Goal: Task Accomplishment & Management: Complete application form

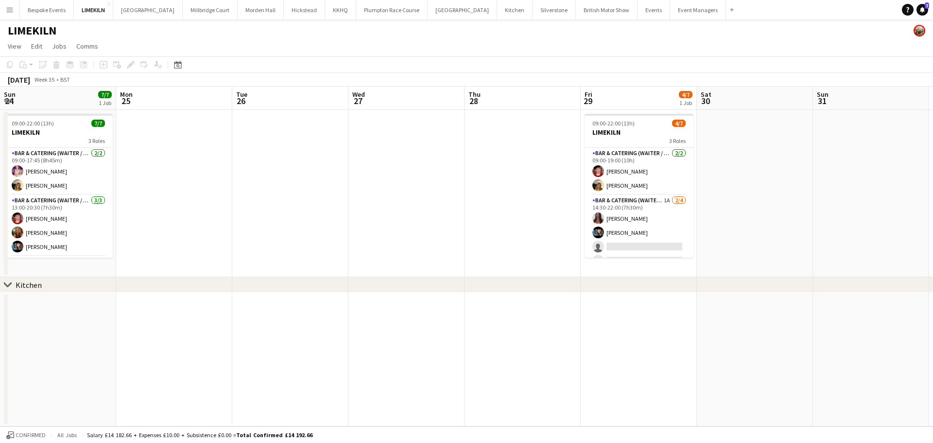
scroll to position [0, 297]
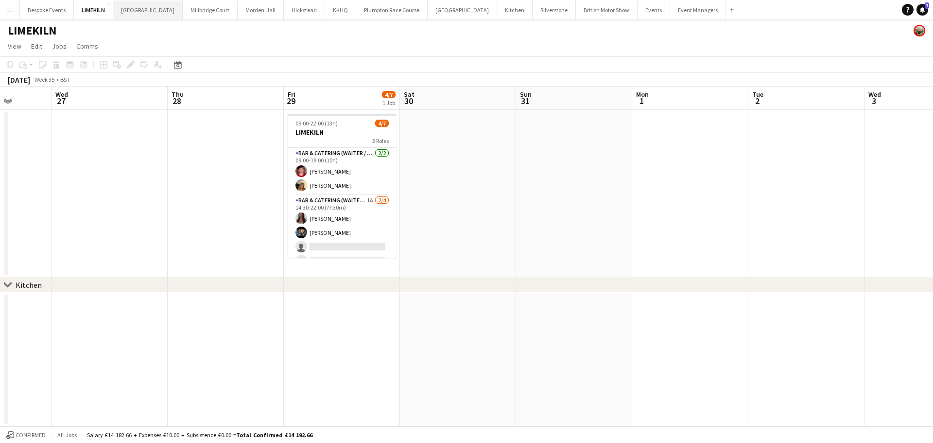
click at [123, 11] on button "[GEOGRAPHIC_DATA] Close" at bounding box center [148, 9] width 70 height 19
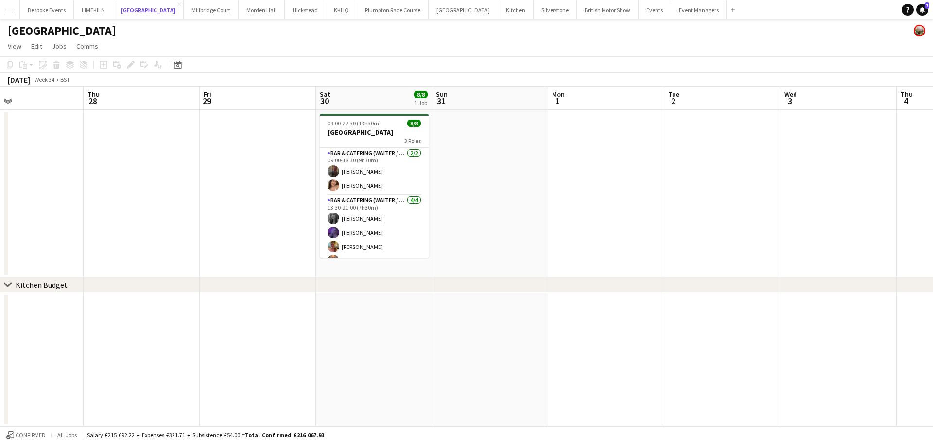
scroll to position [0, 382]
click at [79, 16] on button "LIMEKILN Close" at bounding box center [93, 9] width 39 height 19
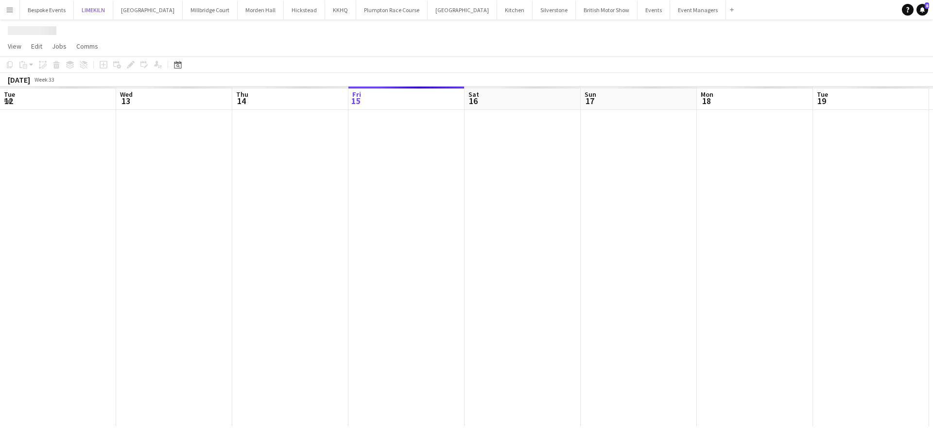
scroll to position [0, 232]
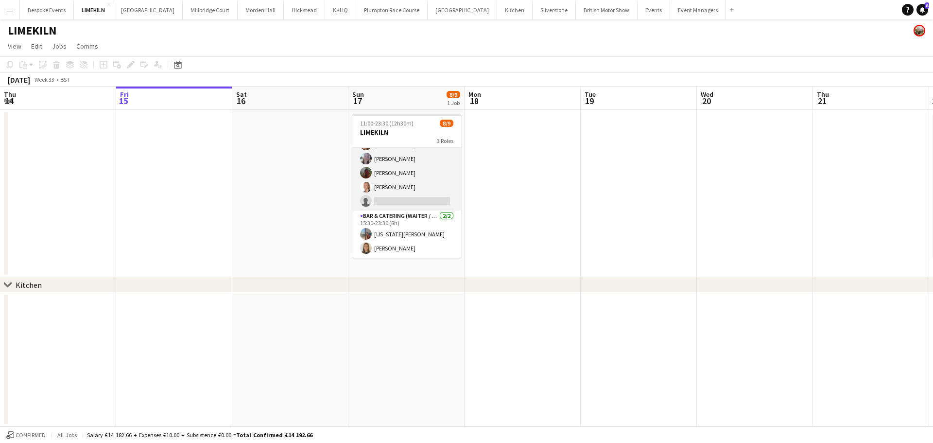
click at [411, 175] on app-card-role "Bar & Catering (Waiter / waitress) 1I 6A [DATE] 15:30-22:00 (6h30m) [PERSON_NAM…" at bounding box center [406, 165] width 109 height 89
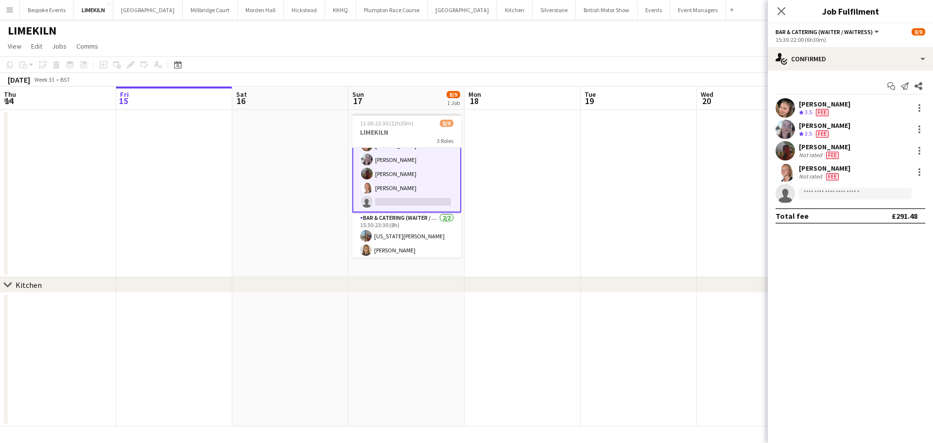
scroll to position [75, 0]
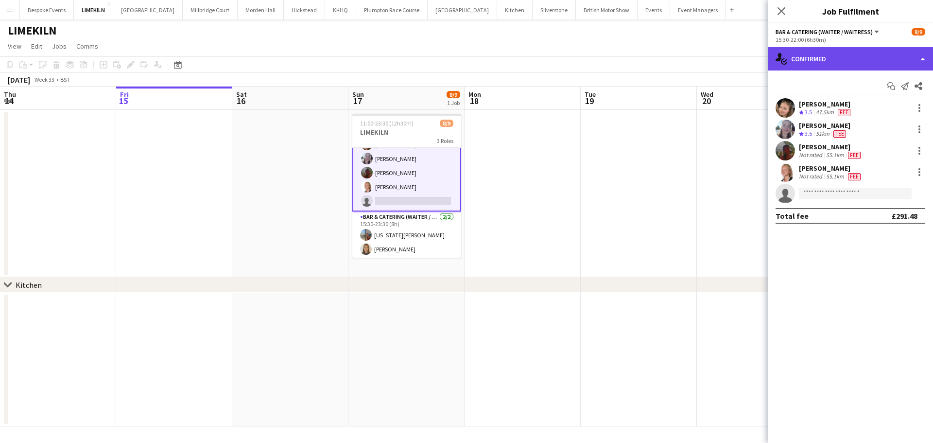
click at [860, 61] on div "single-neutral-actions-check-2 Confirmed" at bounding box center [850, 58] width 165 height 23
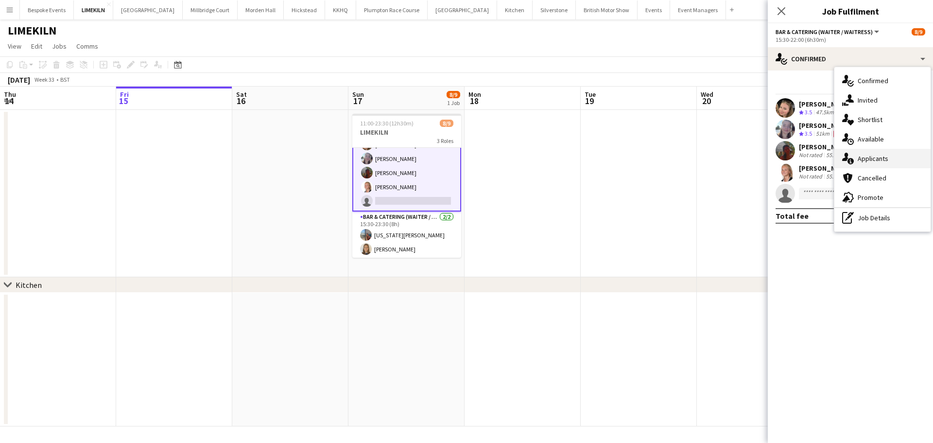
click at [891, 161] on div "single-neutral-actions-information Applicants" at bounding box center [883, 158] width 96 height 19
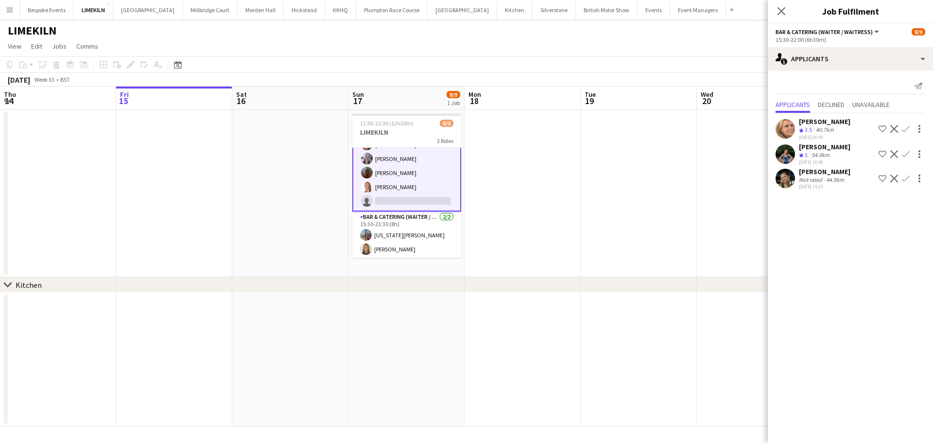
click at [625, 198] on app-date-cell at bounding box center [639, 193] width 116 height 167
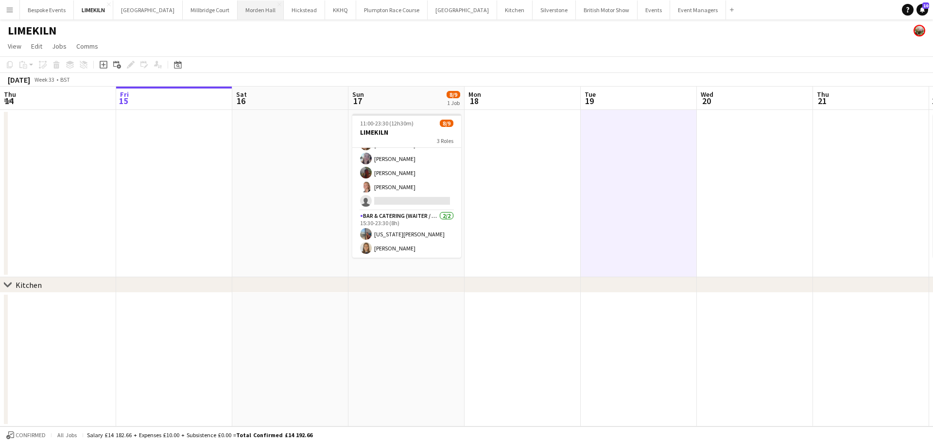
click at [250, 8] on button "[GEOGRAPHIC_DATA] Close" at bounding box center [261, 9] width 46 height 19
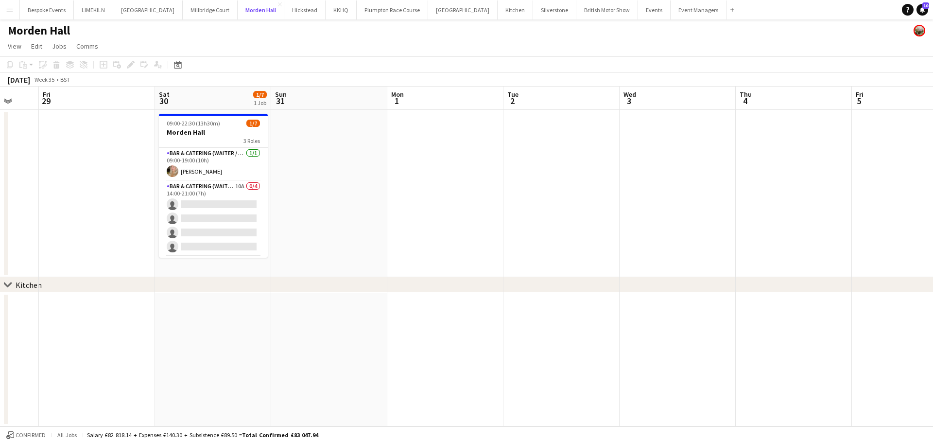
scroll to position [0, 310]
click at [46, 11] on button "Bespoke Events Close" at bounding box center [47, 9] width 54 height 19
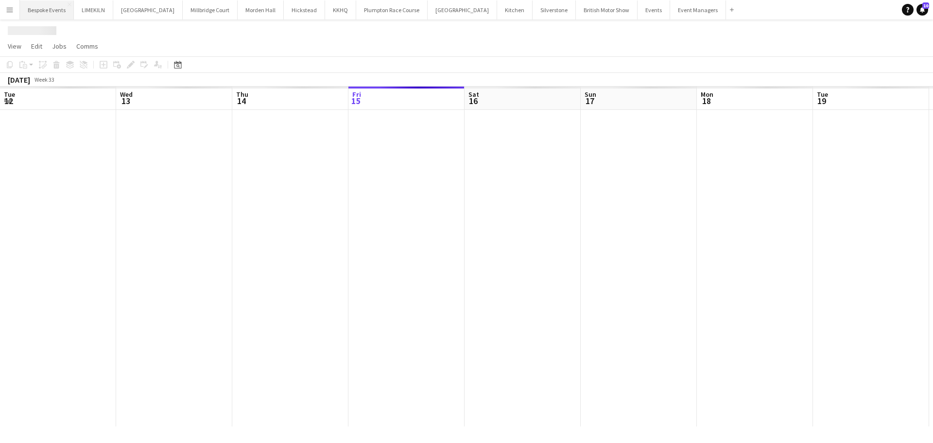
scroll to position [0, 232]
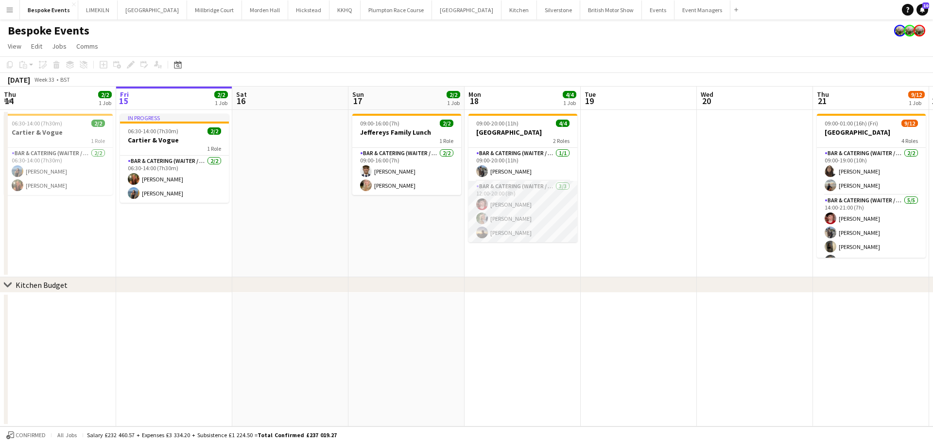
click at [523, 202] on app-card-role "Bar & Catering (Waiter / waitress) [DATE] 12:00-20:00 (8h) [PERSON_NAME] [PERSO…" at bounding box center [523, 211] width 109 height 61
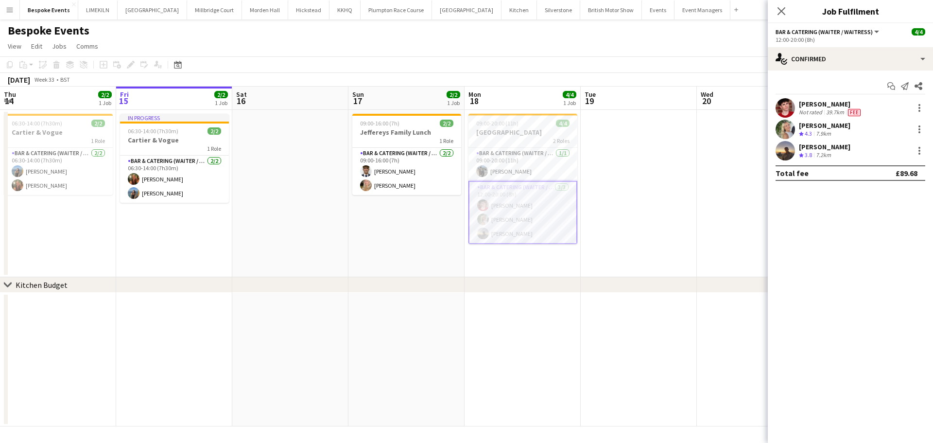
click at [9, 10] on app-icon "Menu" at bounding box center [10, 10] width 8 height 8
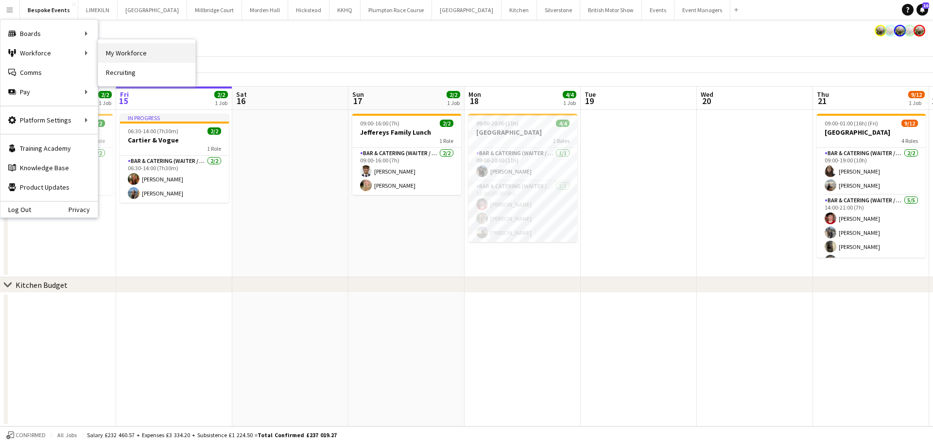
click at [112, 60] on link "My Workforce" at bounding box center [146, 52] width 97 height 19
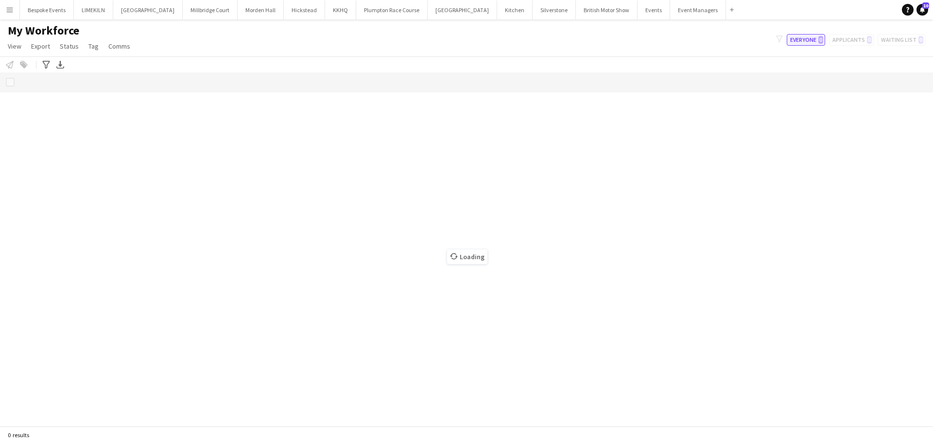
click at [819, 43] on span "0" at bounding box center [821, 40] width 5 height 8
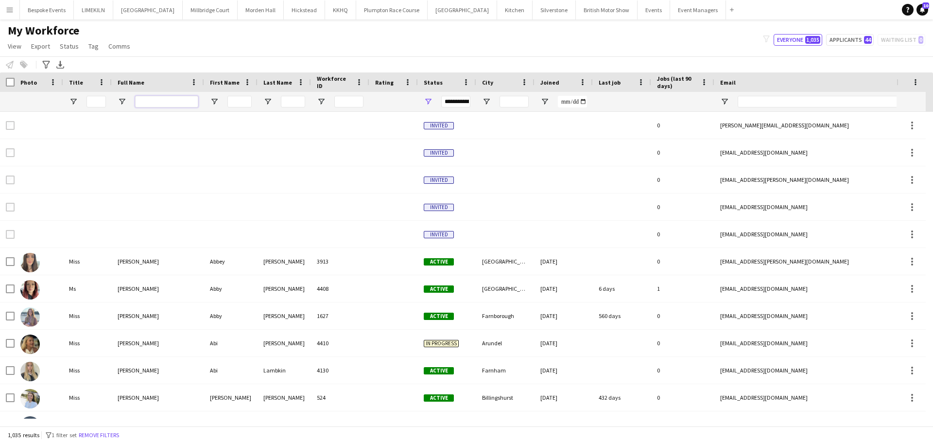
click at [144, 96] on input "Full Name Filter Input" at bounding box center [166, 102] width 63 height 12
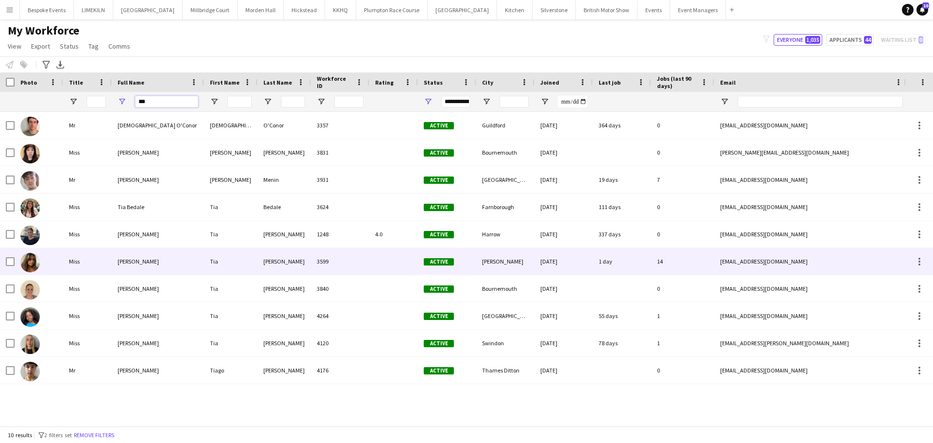
type input "***"
click at [181, 257] on div "[PERSON_NAME]" at bounding box center [158, 261] width 92 height 27
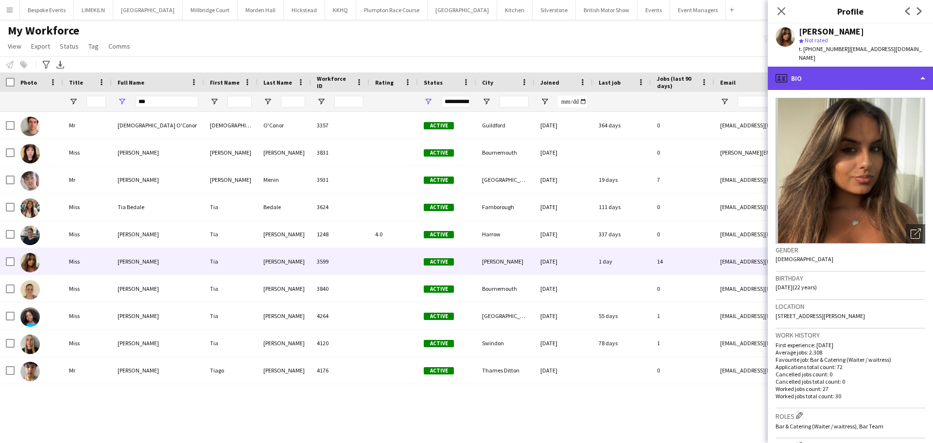
click at [881, 71] on div "profile Bio" at bounding box center [850, 78] width 165 height 23
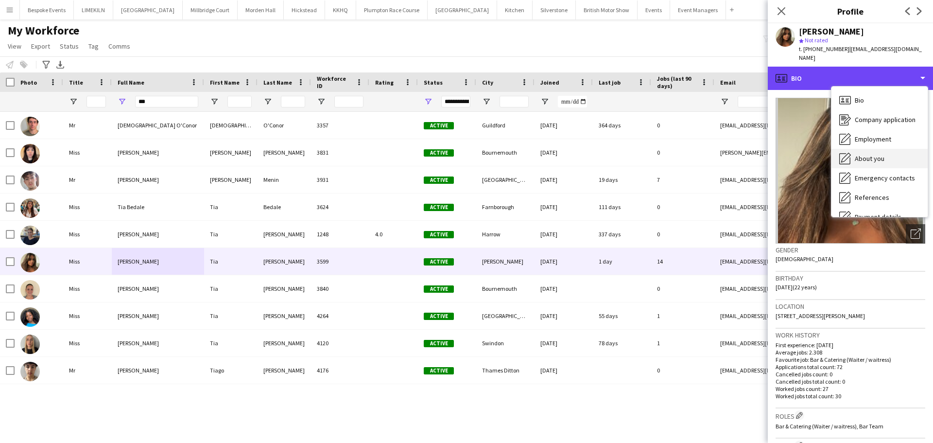
scroll to position [111, 0]
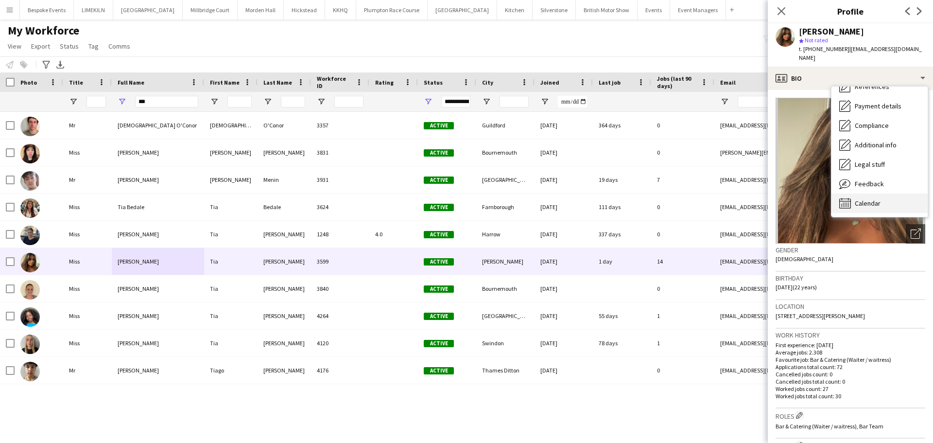
click at [881, 193] on div "Calendar Calendar" at bounding box center [880, 202] width 96 height 19
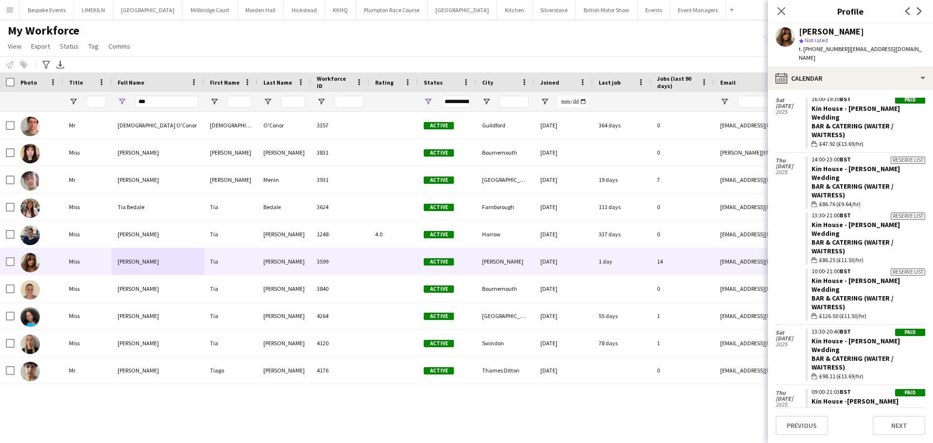
scroll to position [2048, 0]
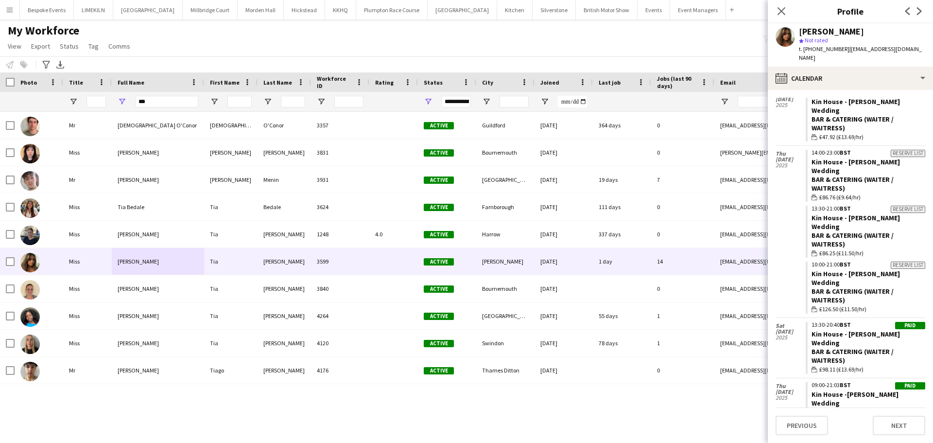
click at [8, 11] on app-icon "Menu" at bounding box center [10, 10] width 8 height 8
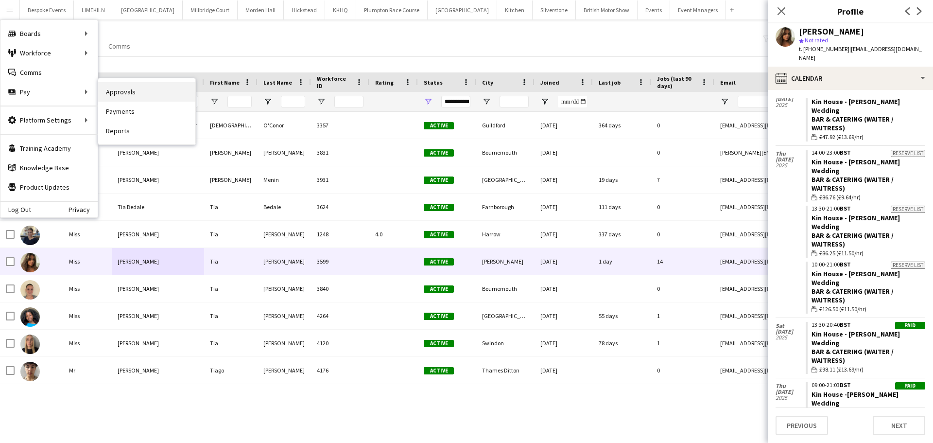
click at [121, 92] on link "Approvals" at bounding box center [146, 91] width 97 height 19
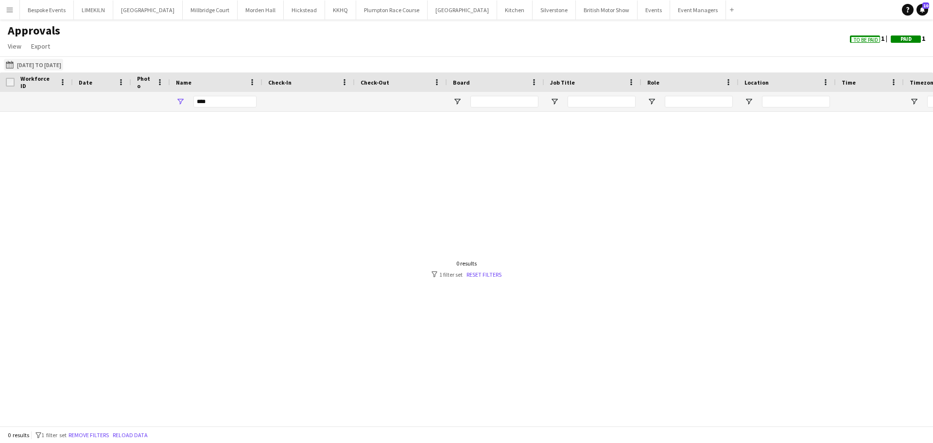
click at [31, 64] on button "[DATE] to [DATE] [DATE] to [DATE]" at bounding box center [33, 65] width 59 height 12
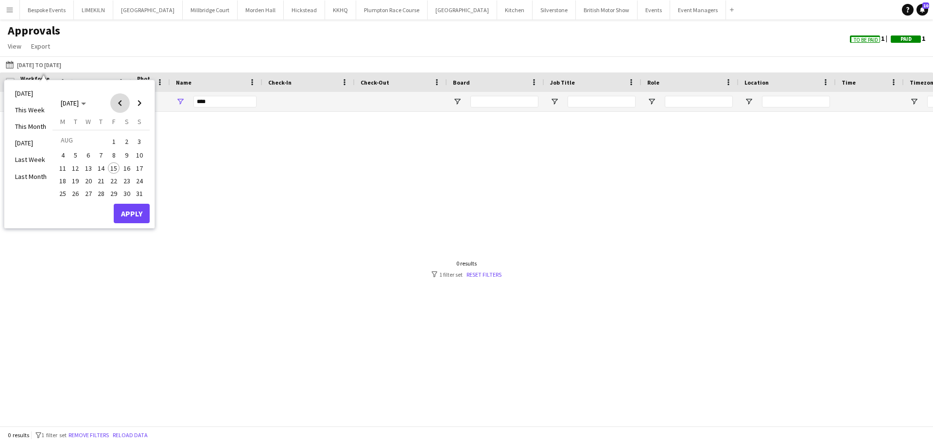
click at [117, 100] on span "Previous month" at bounding box center [119, 102] width 19 height 19
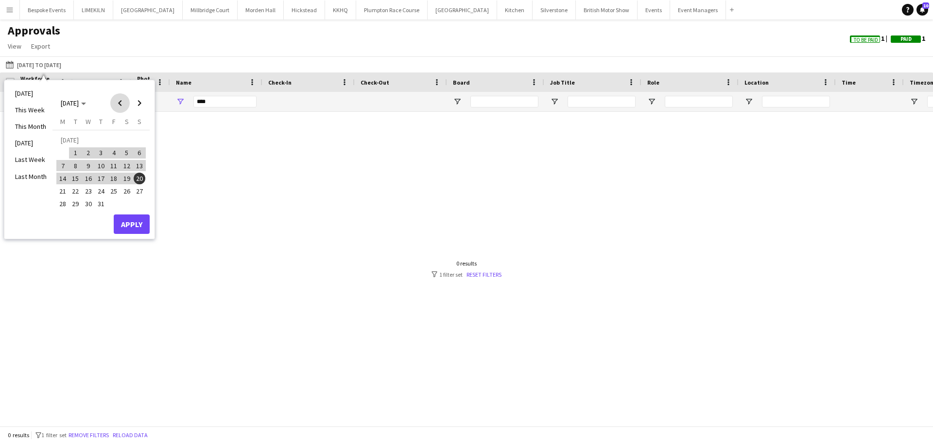
click at [117, 100] on span "Previous month" at bounding box center [119, 102] width 19 height 19
click at [137, 140] on span "1" at bounding box center [140, 142] width 12 height 14
click at [63, 209] on span "30" at bounding box center [63, 207] width 12 height 12
click at [133, 227] on button "Apply" at bounding box center [132, 226] width 36 height 19
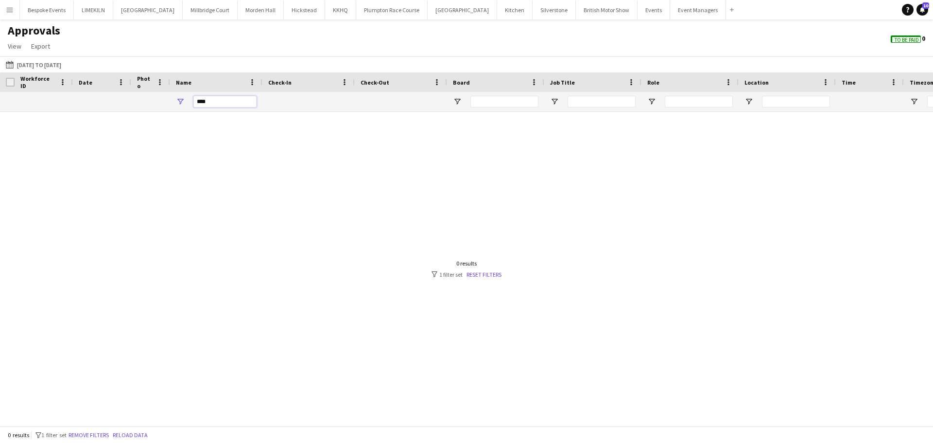
click at [229, 103] on input "****" at bounding box center [224, 102] width 63 height 12
type input "*"
click at [280, 67] on div "[DATE] to [DATE] [DATE] to [DATE] [DATE] This Week This Month [DATE] Last Week …" at bounding box center [466, 64] width 933 height 16
click at [17, 48] on span "View" at bounding box center [15, 46] width 14 height 9
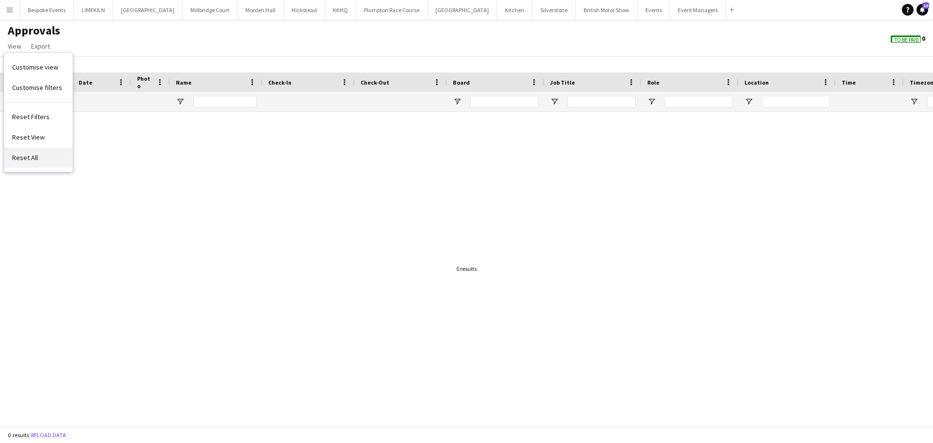
click at [42, 154] on link "Reset All" at bounding box center [38, 157] width 68 height 20
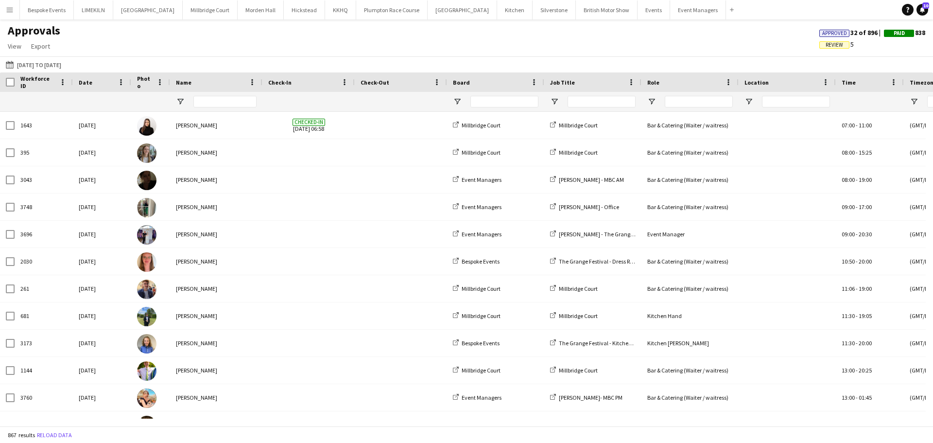
click at [840, 42] on span "Review" at bounding box center [835, 44] width 30 height 7
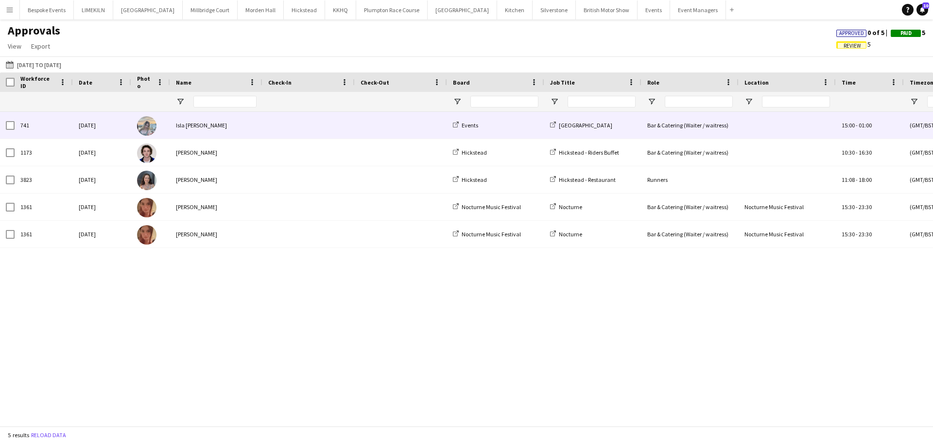
click at [335, 134] on span at bounding box center [308, 125] width 81 height 27
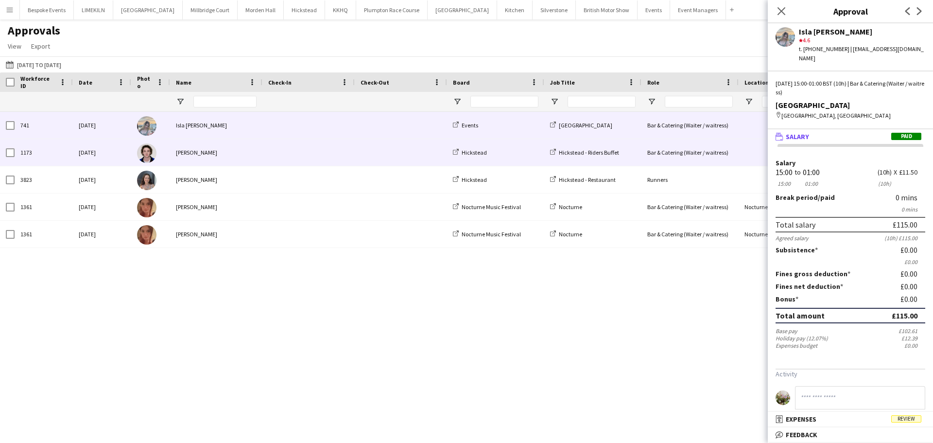
click at [336, 153] on span at bounding box center [308, 152] width 81 height 27
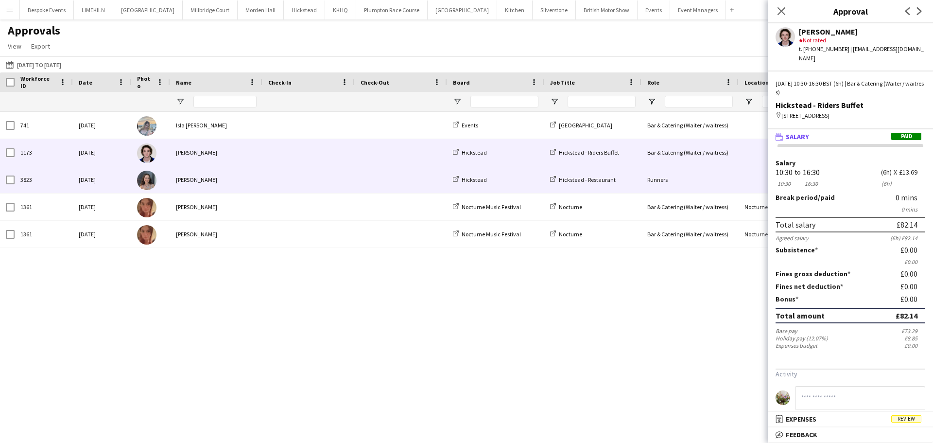
click at [338, 168] on span at bounding box center [308, 179] width 81 height 27
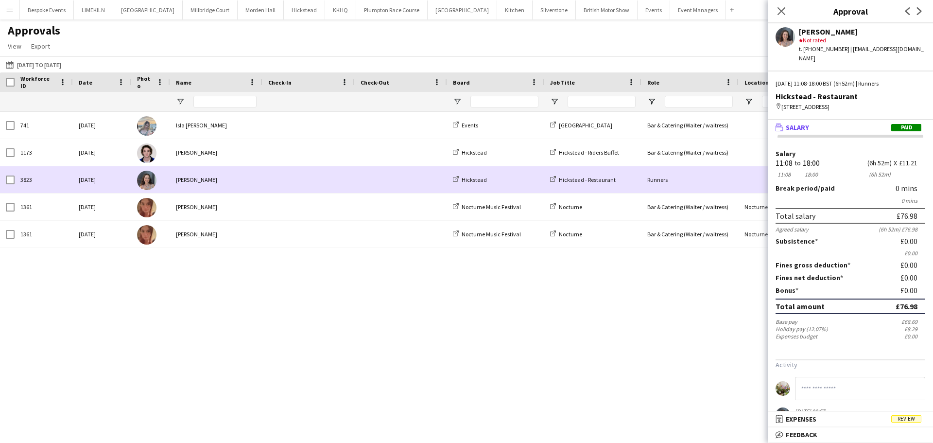
click at [339, 191] on span at bounding box center [308, 179] width 81 height 27
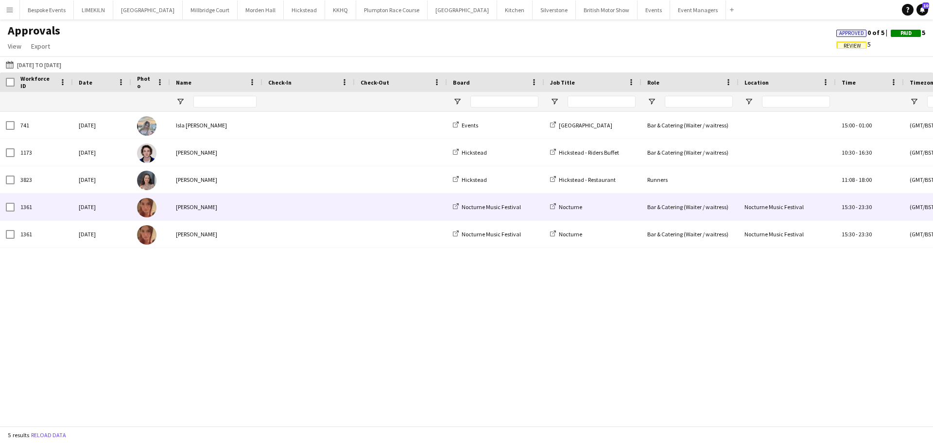
click at [339, 203] on span at bounding box center [308, 206] width 81 height 27
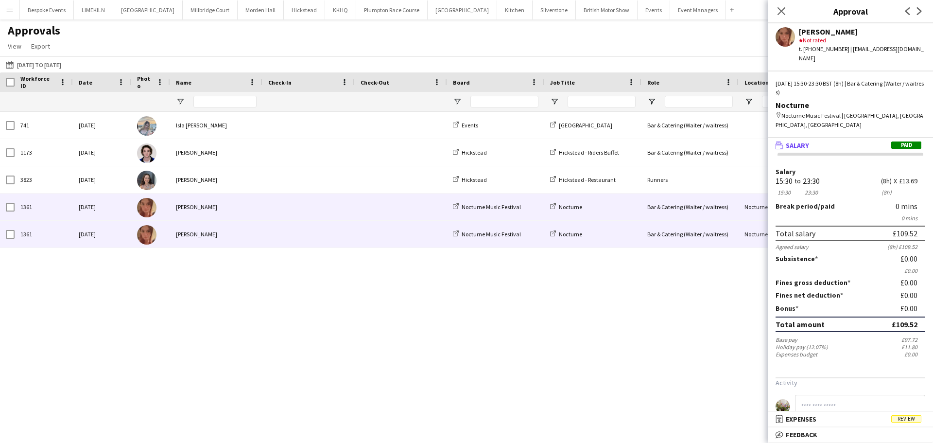
click at [342, 228] on span at bounding box center [308, 234] width 81 height 27
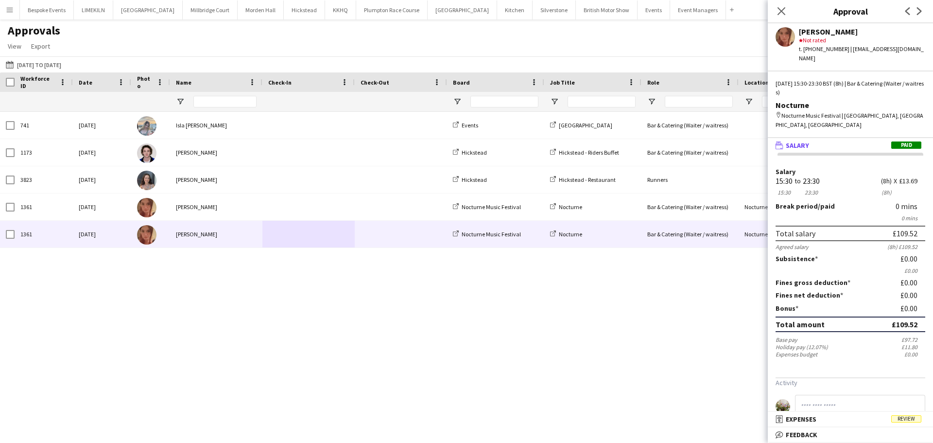
click at [354, 298] on div "741 [DATE] Isla [PERSON_NAME] Events [GEOGRAPHIC_DATA] & Catering (Waiter / wai…" at bounding box center [466, 265] width 933 height 307
click at [780, 12] on icon "Close pop-in" at bounding box center [781, 10] width 9 height 9
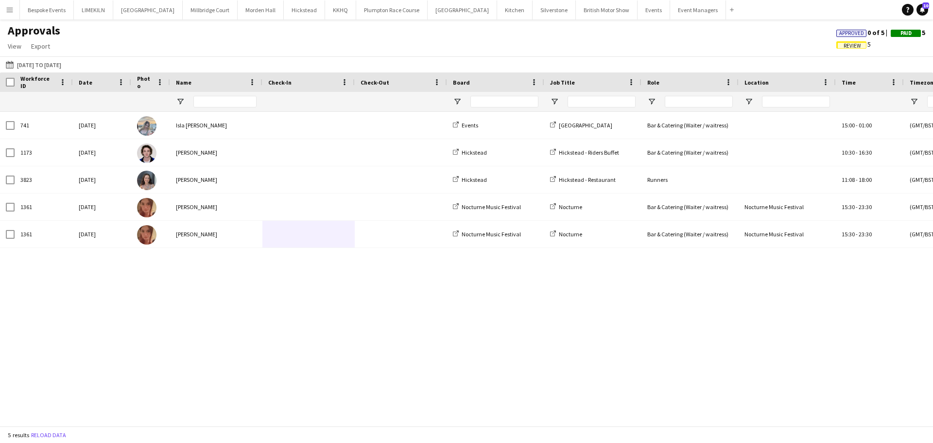
click at [913, 31] on span "Paid" at bounding box center [906, 33] width 30 height 7
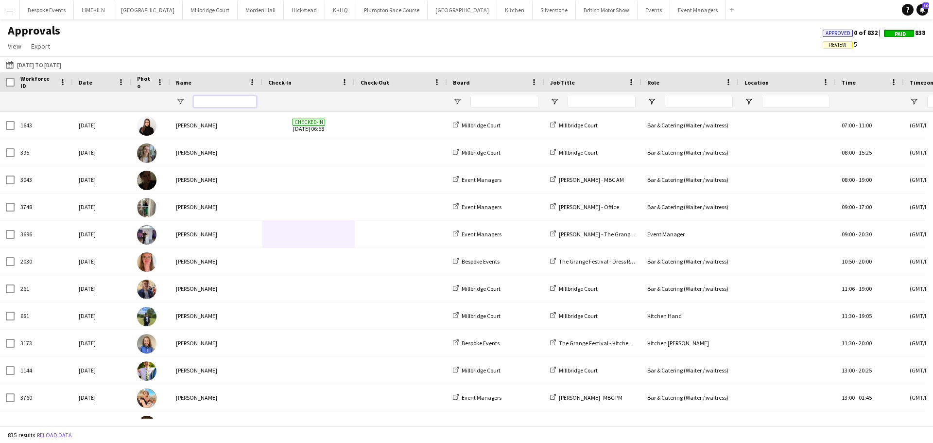
click at [215, 101] on input "Name Filter Input" at bounding box center [224, 102] width 63 height 12
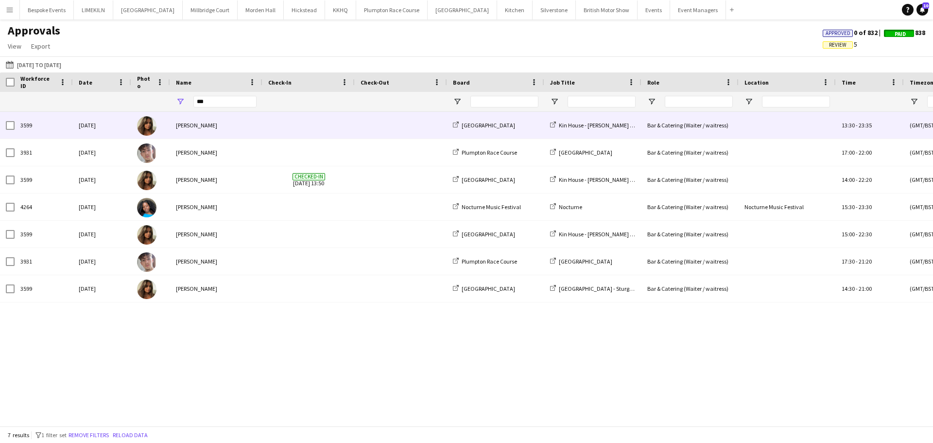
click at [272, 125] on span at bounding box center [308, 125] width 81 height 27
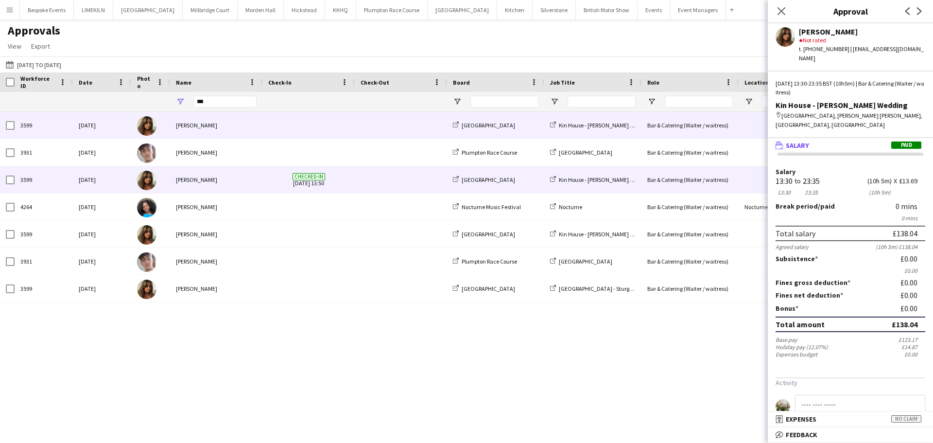
click at [270, 178] on span "Checked-in [DATE] 13:50" at bounding box center [308, 179] width 81 height 27
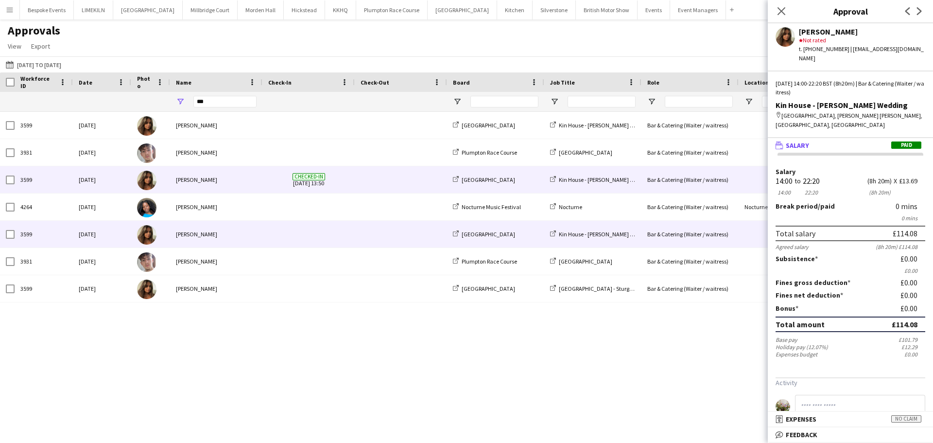
click at [265, 228] on div at bounding box center [309, 234] width 92 height 27
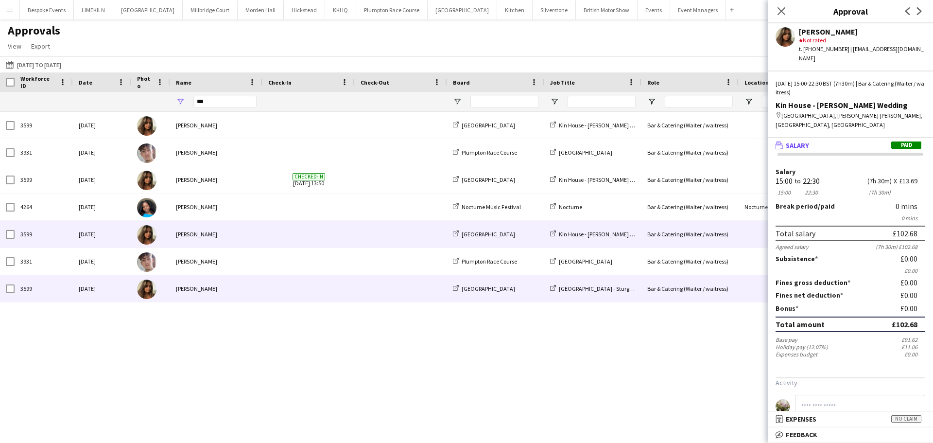
click at [264, 281] on div at bounding box center [309, 288] width 92 height 27
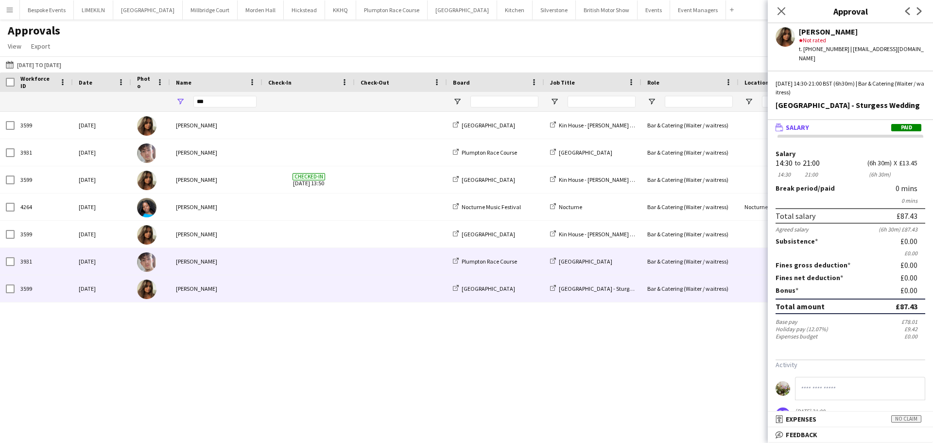
click at [424, 267] on span at bounding box center [401, 261] width 81 height 27
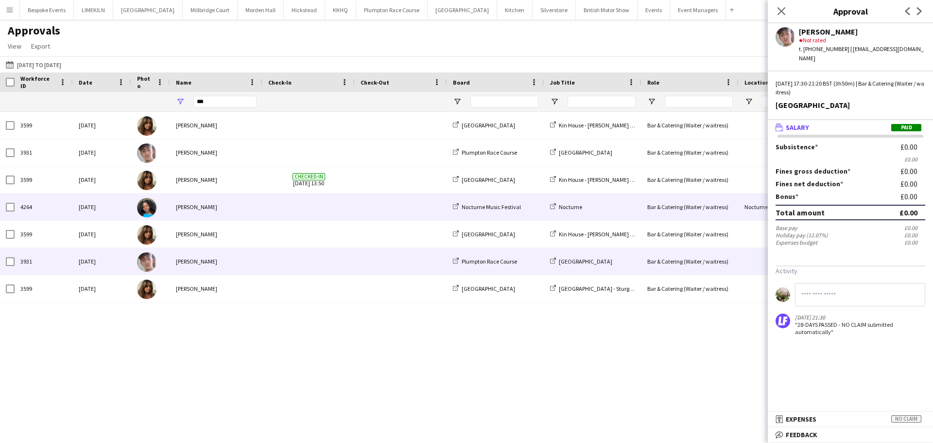
click at [387, 204] on span at bounding box center [401, 206] width 81 height 27
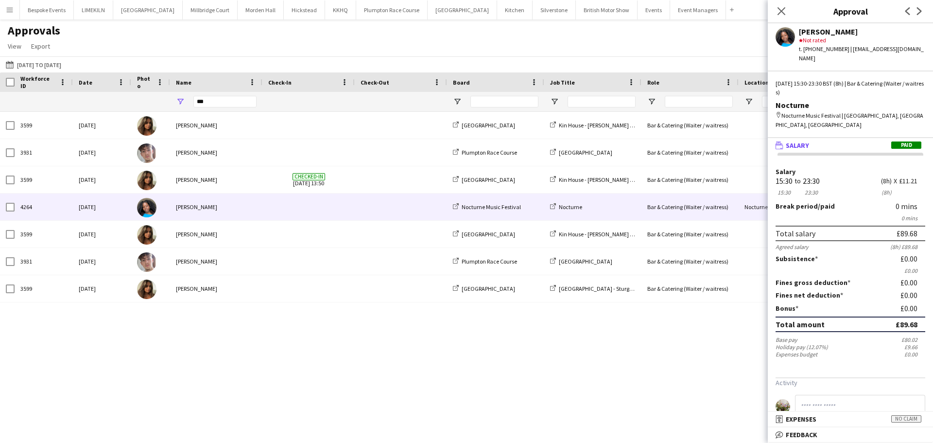
scroll to position [31, 0]
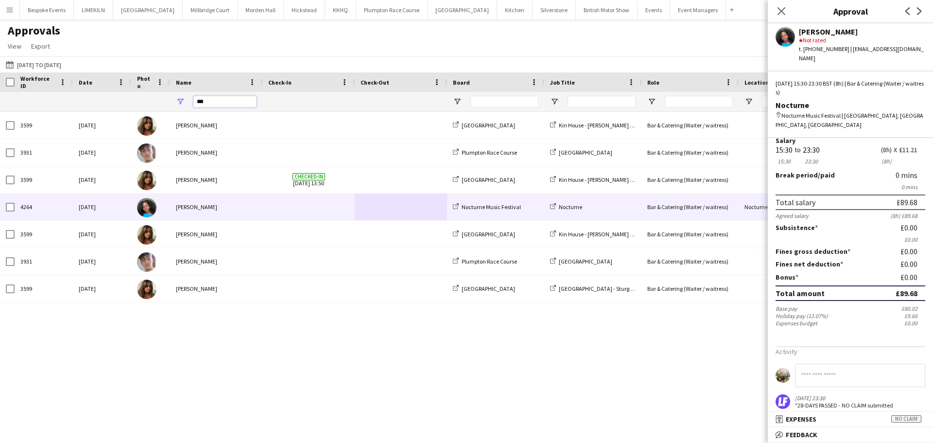
click at [248, 102] on input "***" at bounding box center [224, 102] width 63 height 12
type input "*"
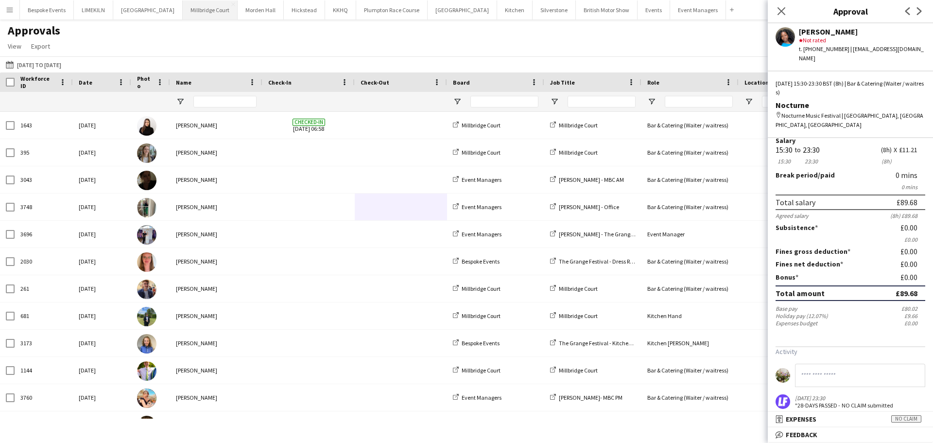
click at [183, 7] on button "[GEOGRAPHIC_DATA]" at bounding box center [210, 9] width 55 height 19
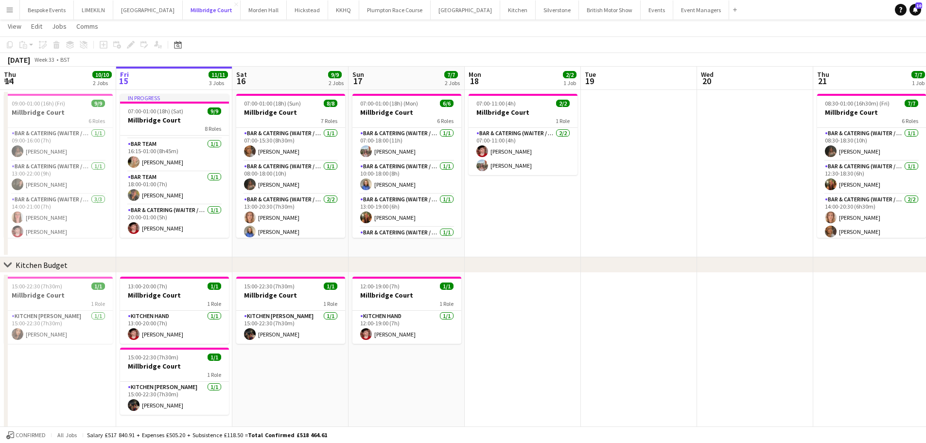
scroll to position [17, 0]
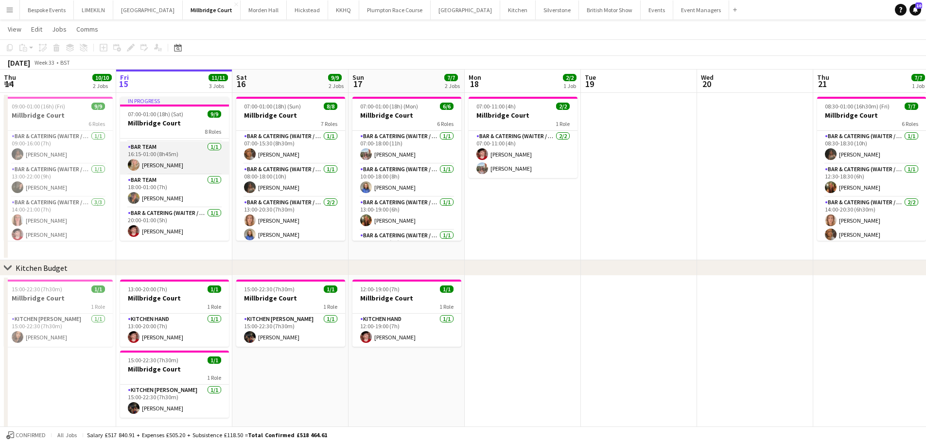
click at [185, 154] on app-card-role "Bar Team [DATE] 16:15-01:00 (8h45m) [PERSON_NAME]" at bounding box center [174, 157] width 109 height 33
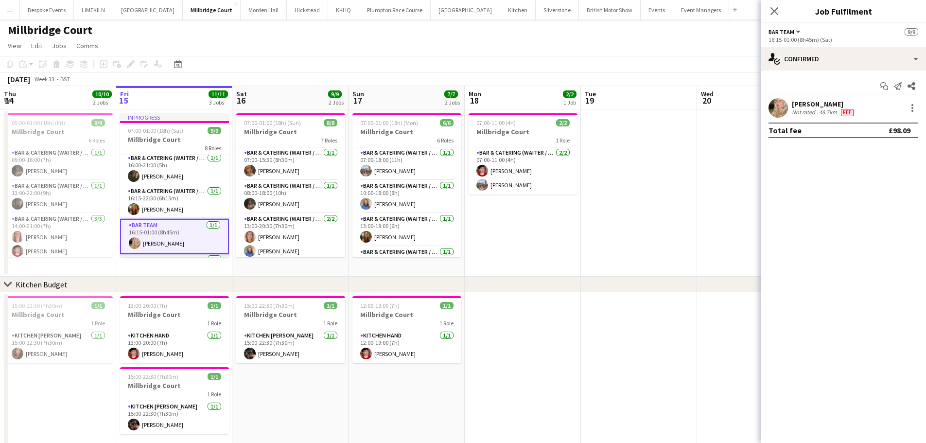
scroll to position [104, 0]
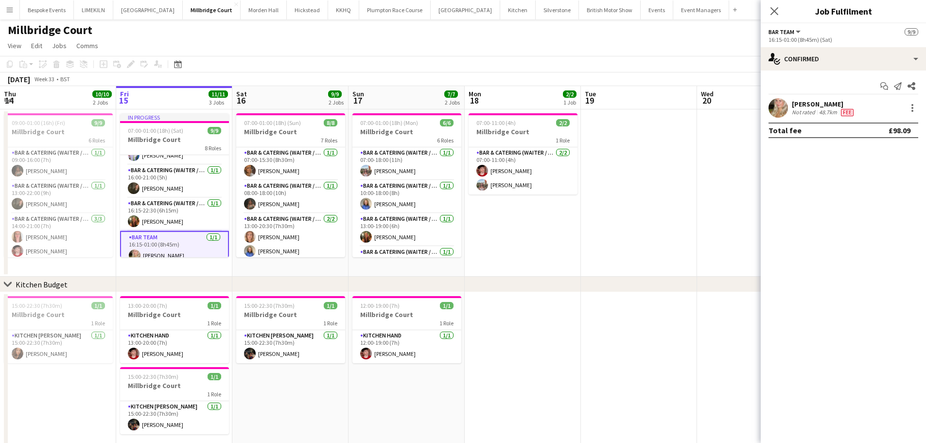
click at [335, 46] on app-page-menu "View Day view expanded Day view collapsed Month view Date picker Jump to [DATE]…" at bounding box center [463, 46] width 926 height 18
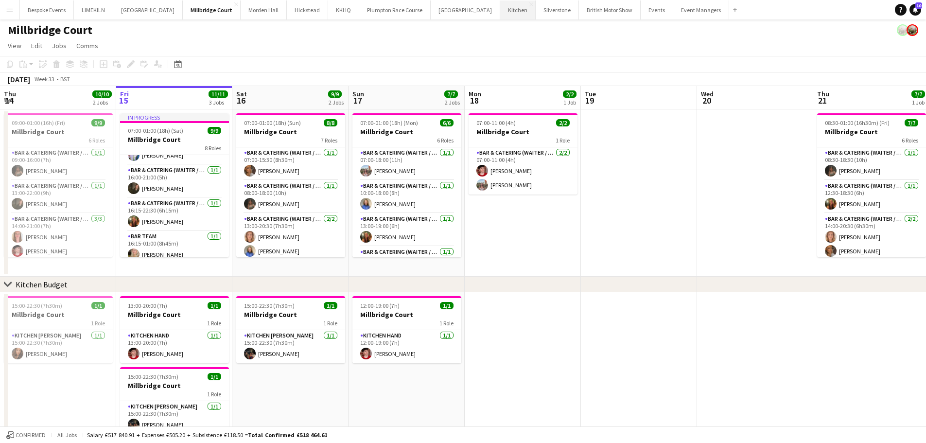
click at [500, 8] on button "Kitchen Close" at bounding box center [517, 9] width 35 height 19
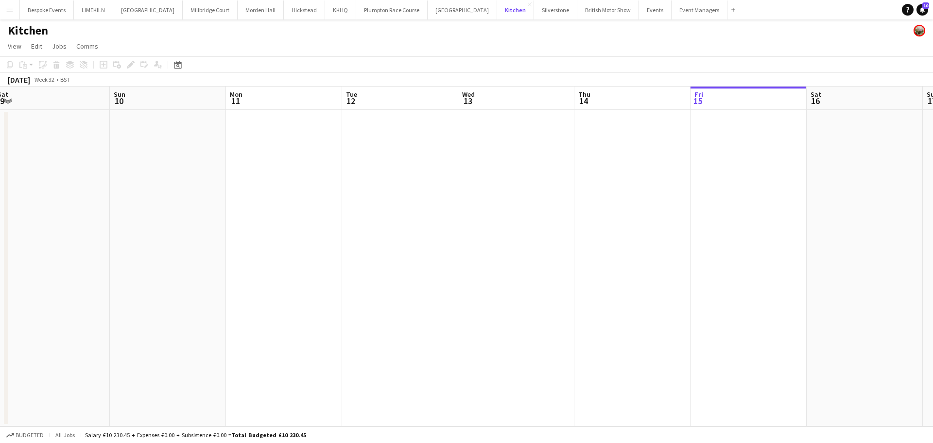
scroll to position [0, 238]
click at [325, 14] on button "KKHQ Close" at bounding box center [340, 9] width 31 height 19
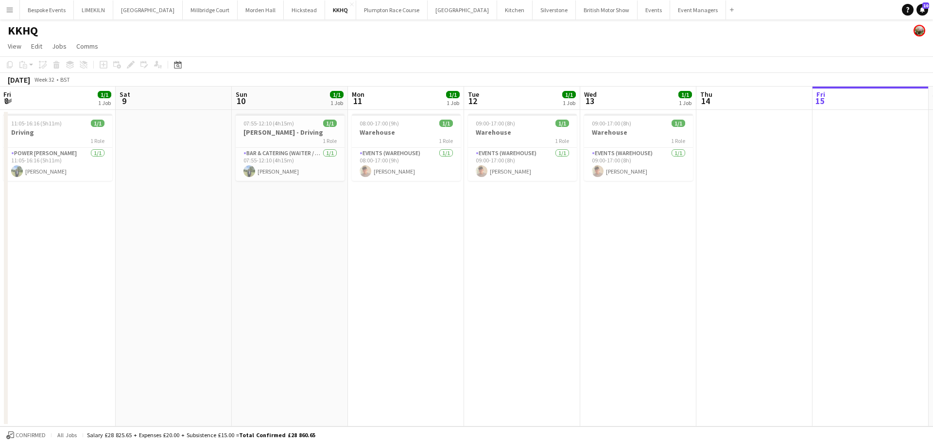
scroll to position [0, 227]
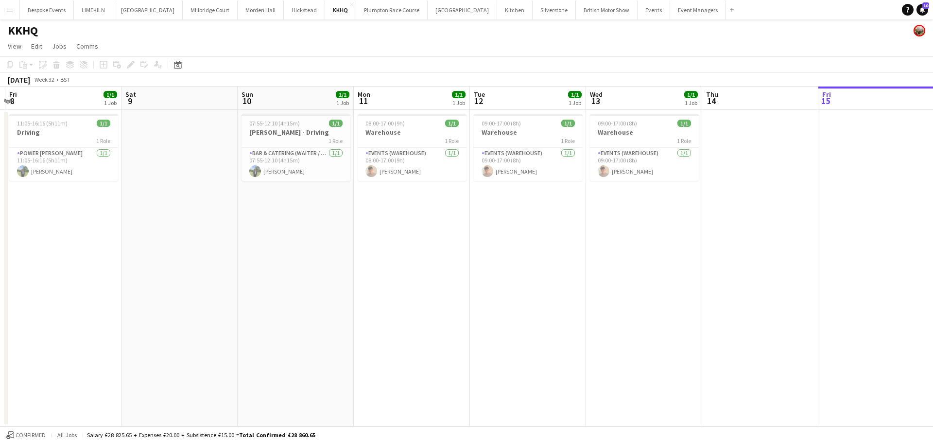
click at [413, 192] on app-date-cell "08:00-17:00 (9h) 1/1 Warehouse 1 Role Events (Warehouse) [DATE] 08:00-17:00 (9h…" at bounding box center [412, 268] width 116 height 316
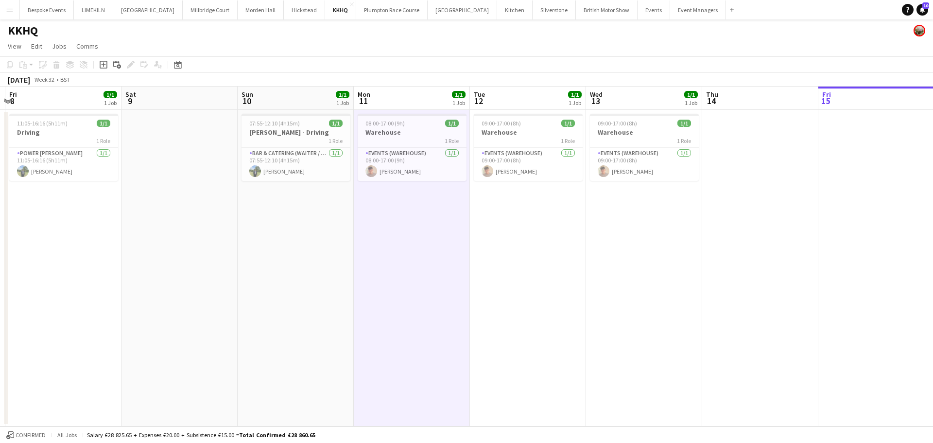
click at [434, 232] on app-date-cell "08:00-17:00 (9h) 1/1 Warehouse 1 Role Events (Warehouse) [DATE] 08:00-17:00 (9h…" at bounding box center [412, 268] width 116 height 316
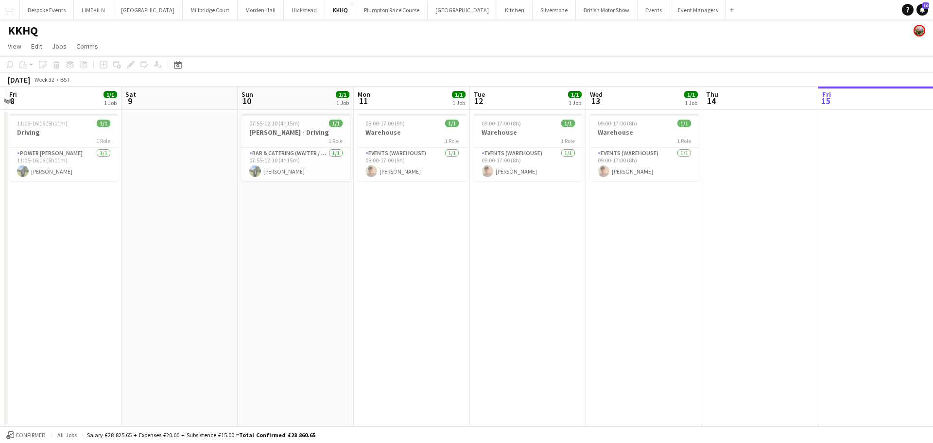
click at [406, 199] on app-date-cell "08:00-17:00 (9h) 1/1 Warehouse 1 Role Events (Warehouse) [DATE] 08:00-17:00 (9h…" at bounding box center [412, 268] width 116 height 316
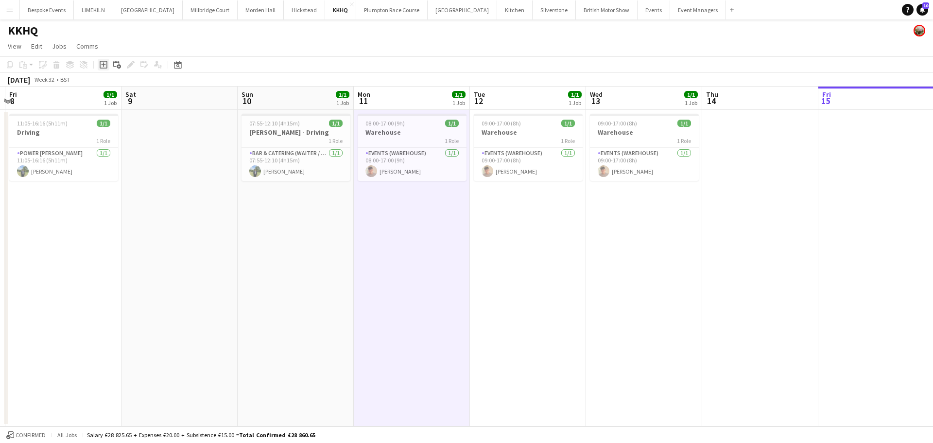
click at [102, 67] on icon "Add job" at bounding box center [104, 65] width 8 height 8
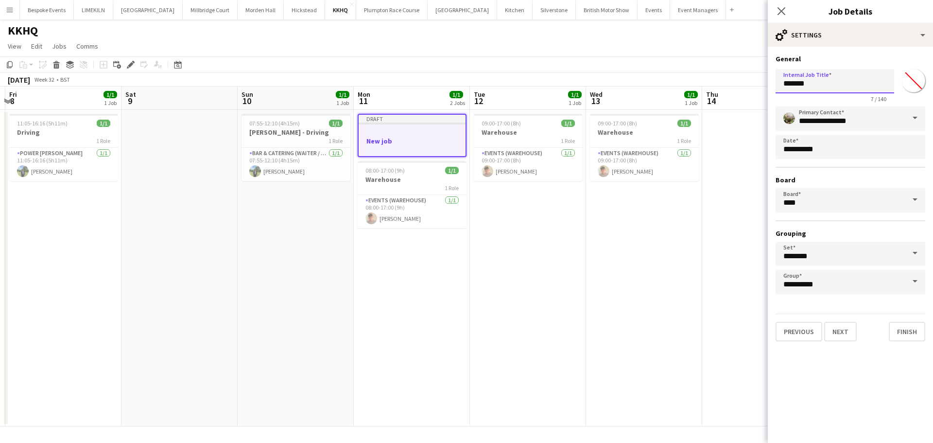
drag, startPoint x: 811, startPoint y: 90, endPoint x: 767, endPoint y: 95, distance: 44.0
click at [767, 95] on body "Menu Boards Boards Boards All jobs Status Workforce Workforce My Workforce Recr…" at bounding box center [466, 221] width 933 height 443
click at [811, 87] on input "Internal Job Title" at bounding box center [835, 81] width 119 height 24
type input "******"
click at [833, 338] on button "Next" at bounding box center [840, 331] width 33 height 19
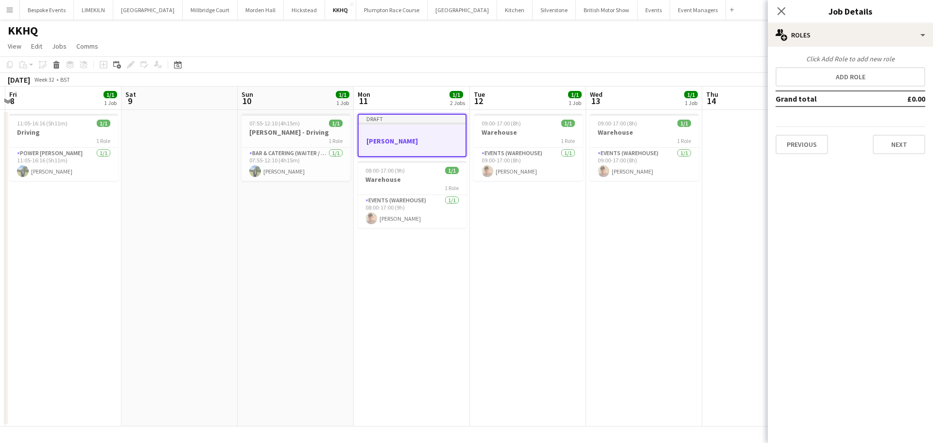
click at [844, 64] on div "Click Add Role to add new role Add role Grand total £0.00 Previous Next" at bounding box center [850, 104] width 165 height 100
click at [850, 83] on button "Add role" at bounding box center [851, 76] width 150 height 19
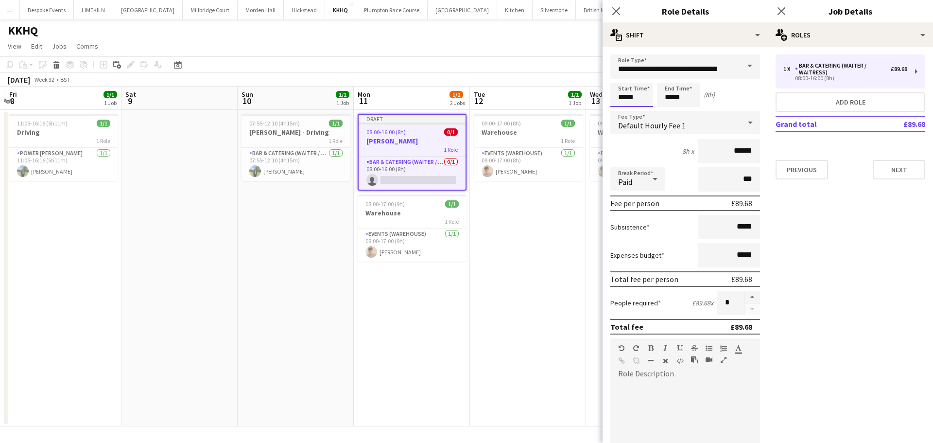
click at [644, 94] on input "*****" at bounding box center [632, 95] width 43 height 24
type input "*****"
click at [689, 99] on input "*****" at bounding box center [678, 95] width 43 height 24
type input "*****"
click at [740, 106] on div "Start Time ***** End Time ***** (9h 52m)" at bounding box center [686, 95] width 150 height 24
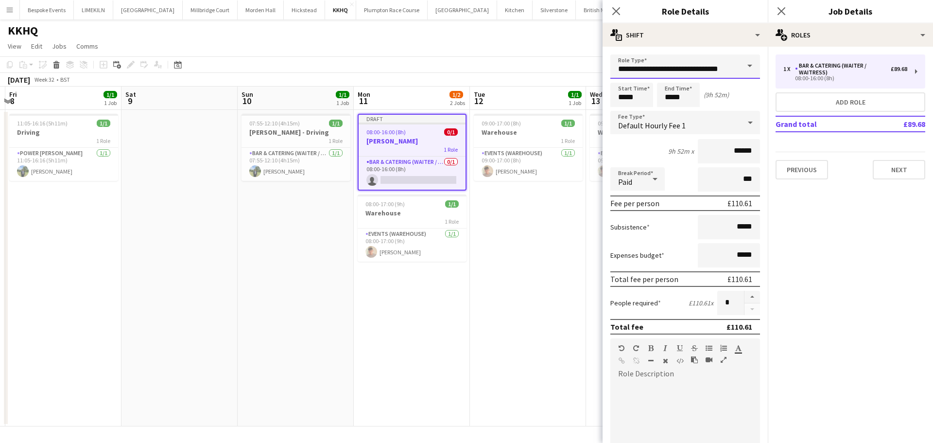
click at [719, 56] on input "**********" at bounding box center [686, 66] width 150 height 24
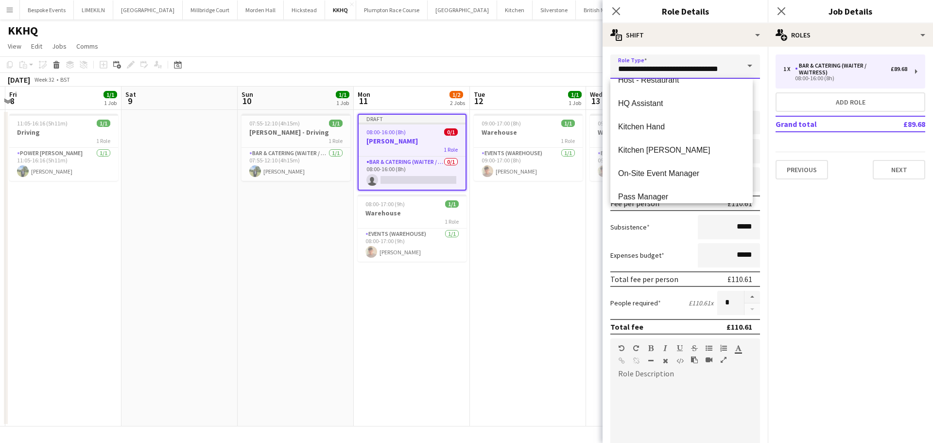
scroll to position [280, 0]
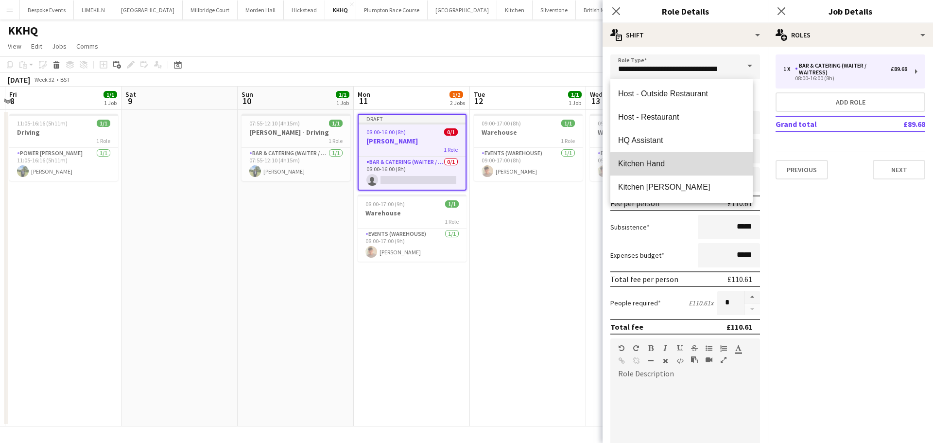
click at [683, 164] on span "Kitchen Hand" at bounding box center [681, 163] width 127 height 9
type input "**********"
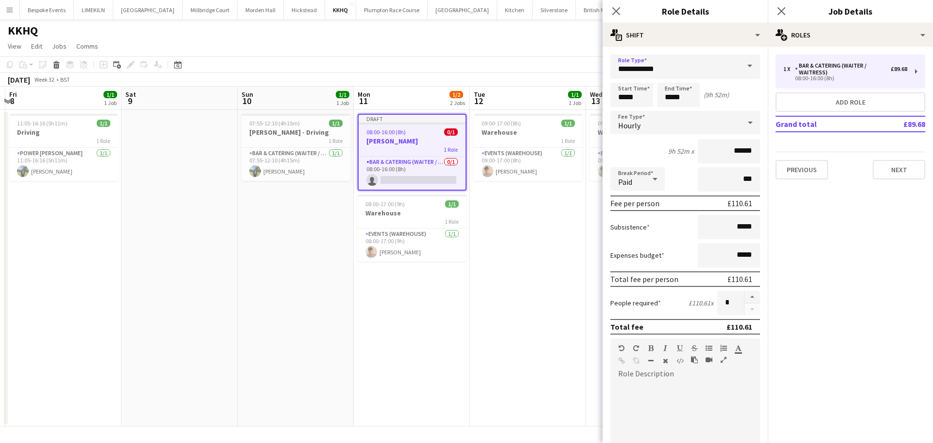
click at [548, 22] on div "KKHQ" at bounding box center [466, 28] width 933 height 18
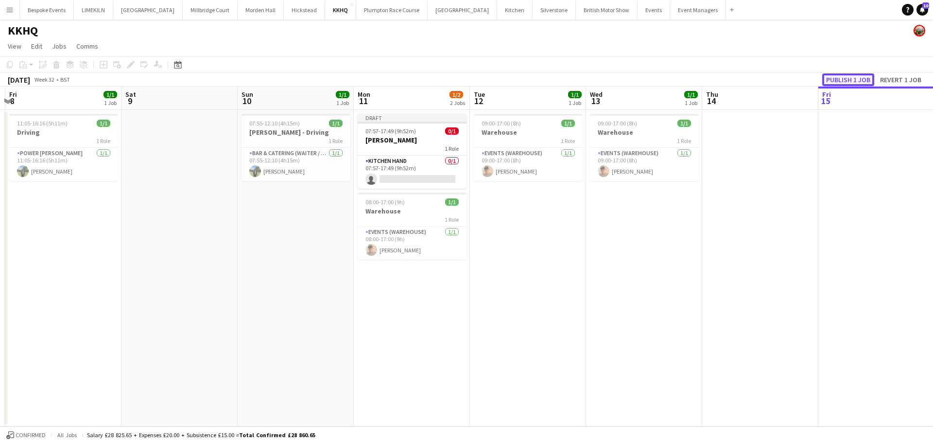
click at [841, 74] on button "Publish 1 job" at bounding box center [849, 79] width 52 height 13
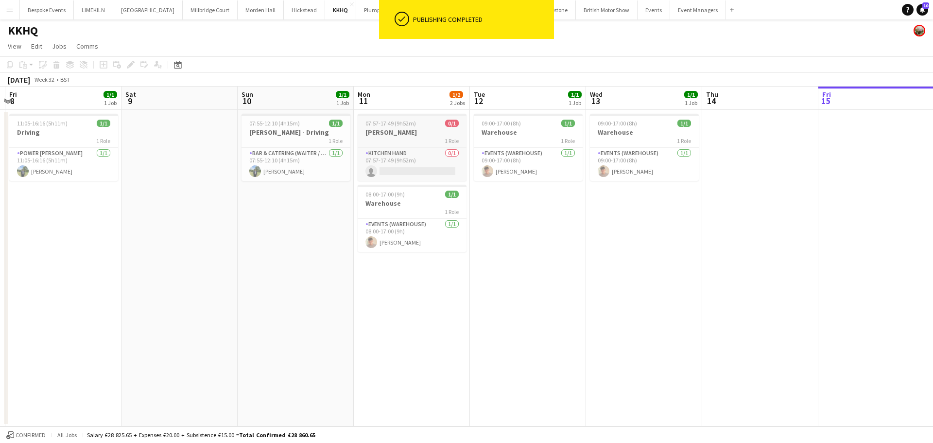
click at [438, 147] on app-job-card "07:57-17:49 (9h52m) 0/1 [PERSON_NAME] 1 Role Kitchen Hand 0/1 07:57-17:49 (9h52…" at bounding box center [412, 147] width 109 height 67
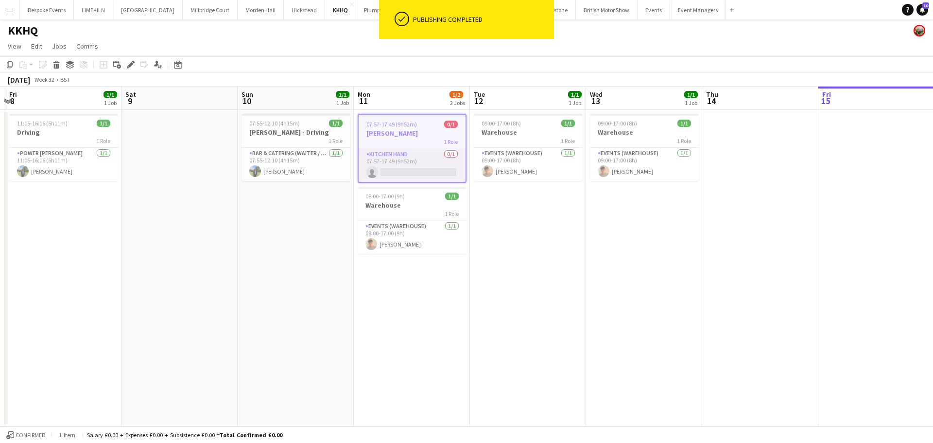
click at [407, 158] on app-card-role "Kitchen Hand 0/1 07:57-17:49 (9h52m) single-neutral-actions" at bounding box center [412, 165] width 107 height 33
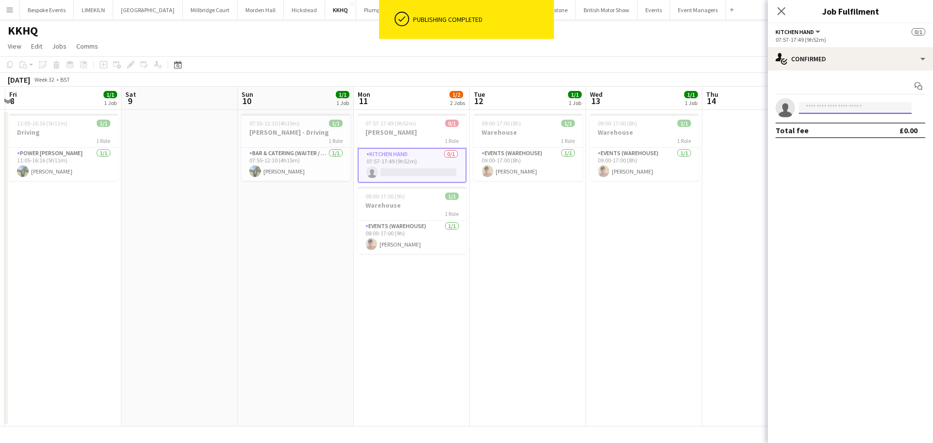
click at [850, 105] on input at bounding box center [855, 108] width 113 height 12
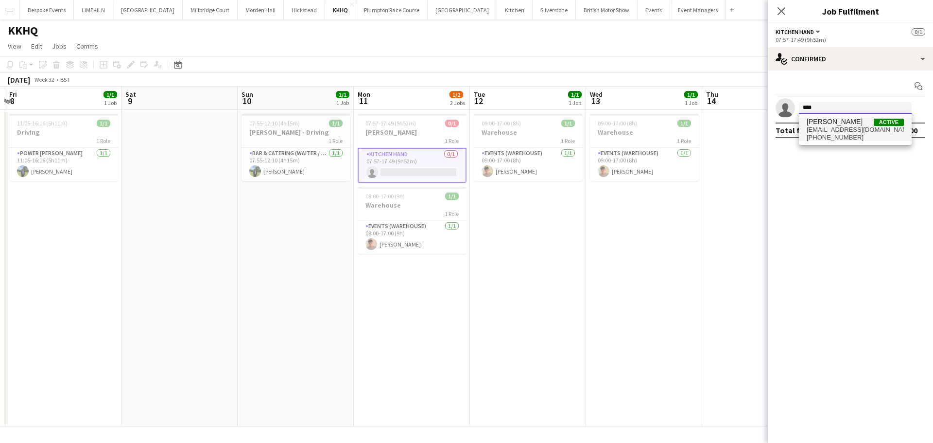
type input "****"
click at [851, 129] on span "[EMAIL_ADDRESS][DOMAIN_NAME]" at bounding box center [855, 130] width 97 height 8
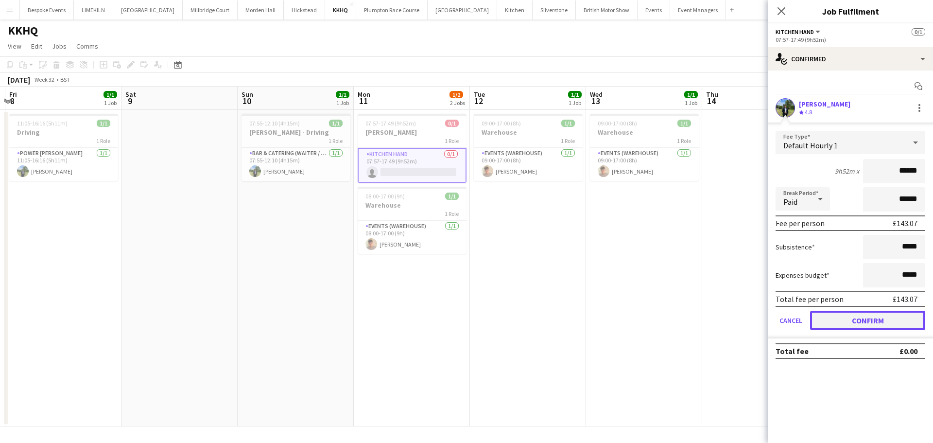
click at [861, 321] on button "Confirm" at bounding box center [867, 320] width 115 height 19
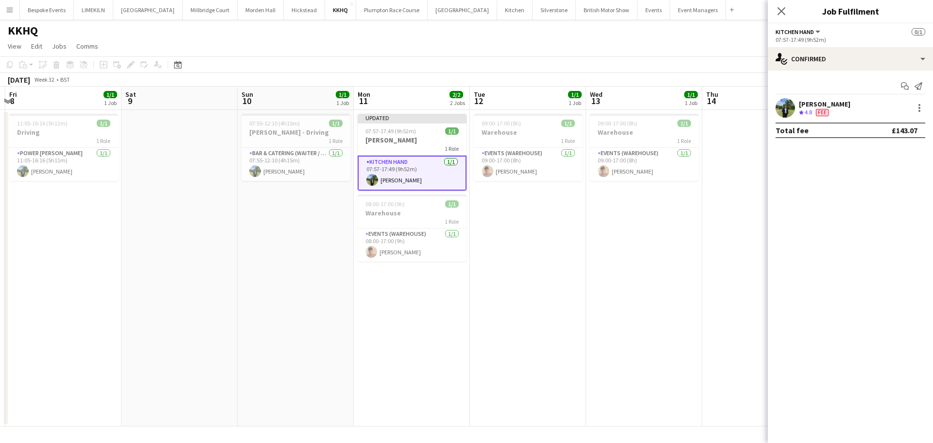
click at [669, 239] on app-date-cell "09:00-17:00 (8h) 1/1 Warehouse 1 Role Events (Warehouse) [DATE] 09:00-17:00 (8h…" at bounding box center [644, 268] width 116 height 316
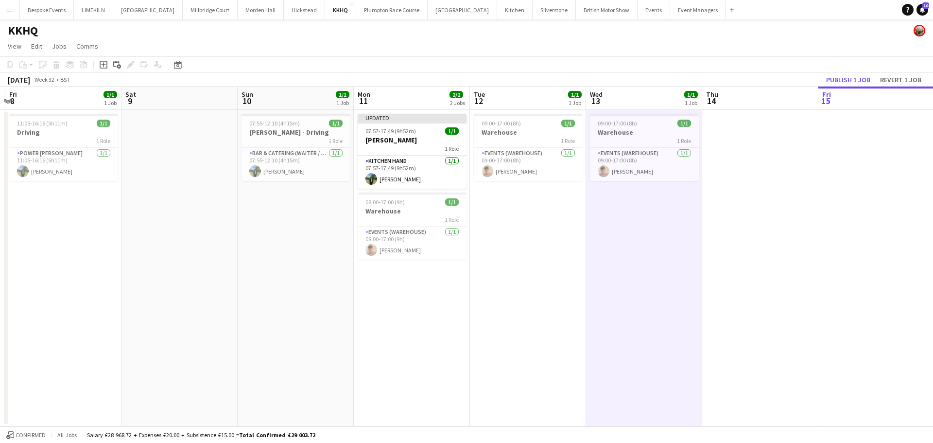
click at [859, 64] on app-toolbar "Copy Paste Paste Ctrl+V Paste with crew Ctrl+Shift+V Paste linked Job [GEOGRAPH…" at bounding box center [466, 64] width 933 height 17
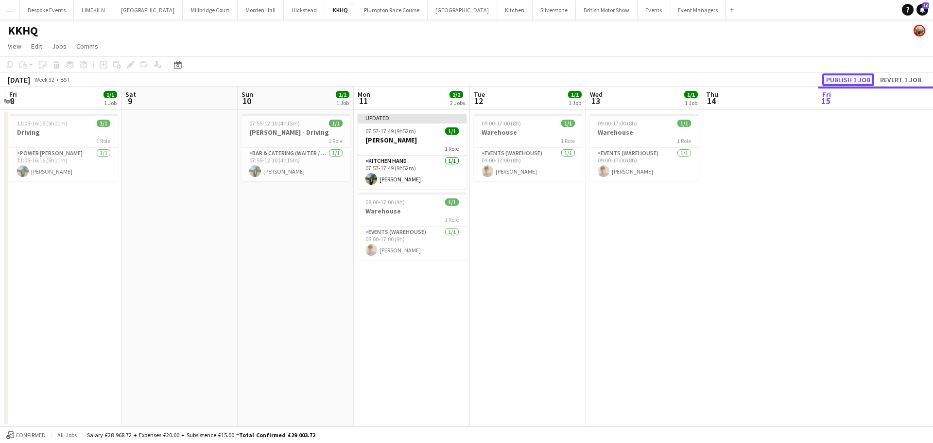
click at [859, 79] on button "Publish 1 job" at bounding box center [849, 79] width 52 height 13
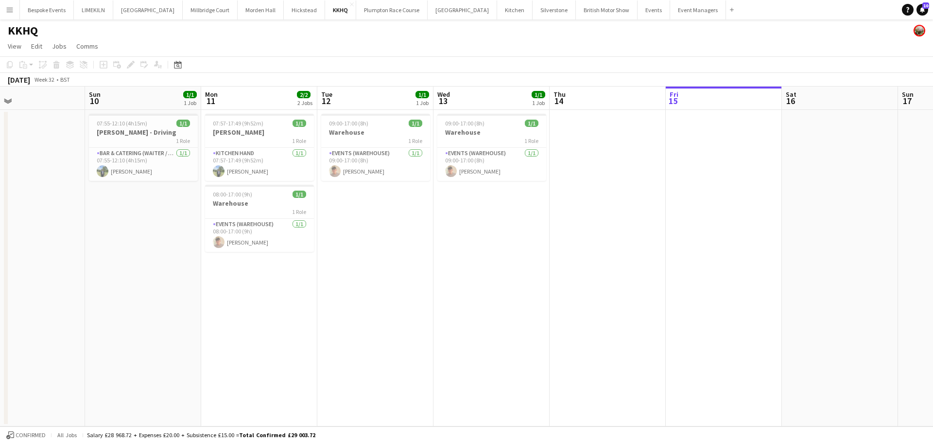
scroll to position [0, 384]
click at [575, 137] on app-date-cell at bounding box center [604, 268] width 116 height 316
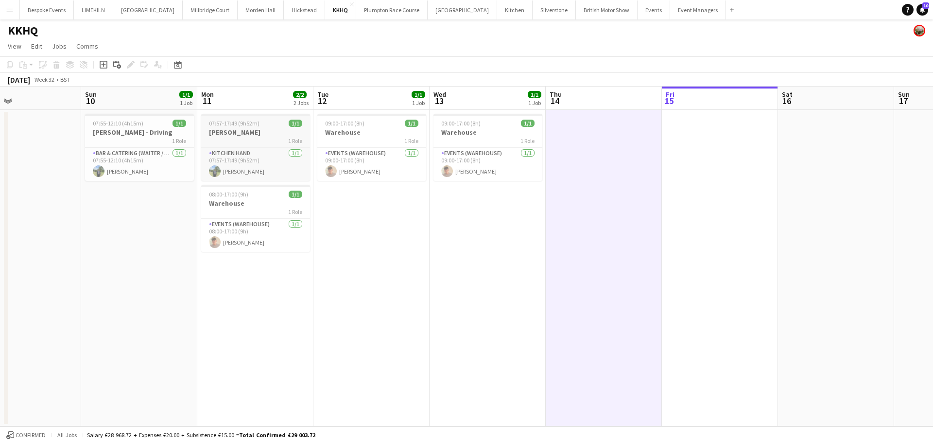
click at [247, 132] on h3 "[PERSON_NAME]" at bounding box center [255, 132] width 109 height 9
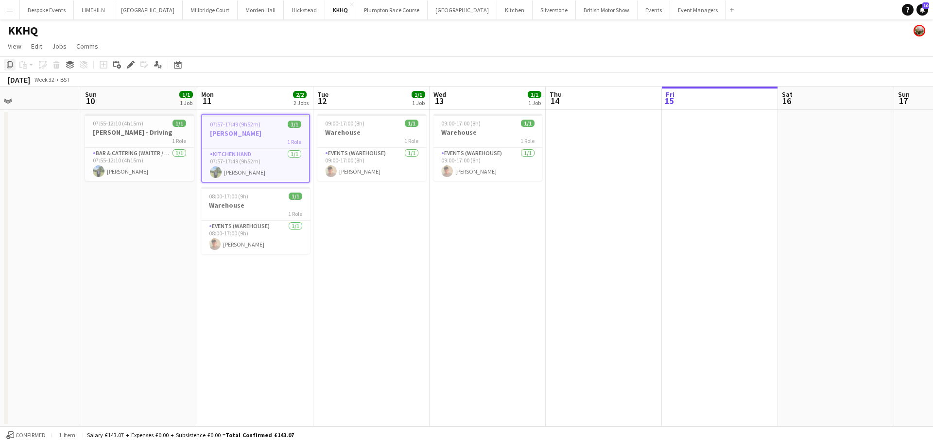
click at [9, 64] on icon "Copy" at bounding box center [10, 65] width 8 height 8
click at [602, 149] on app-date-cell at bounding box center [604, 268] width 116 height 316
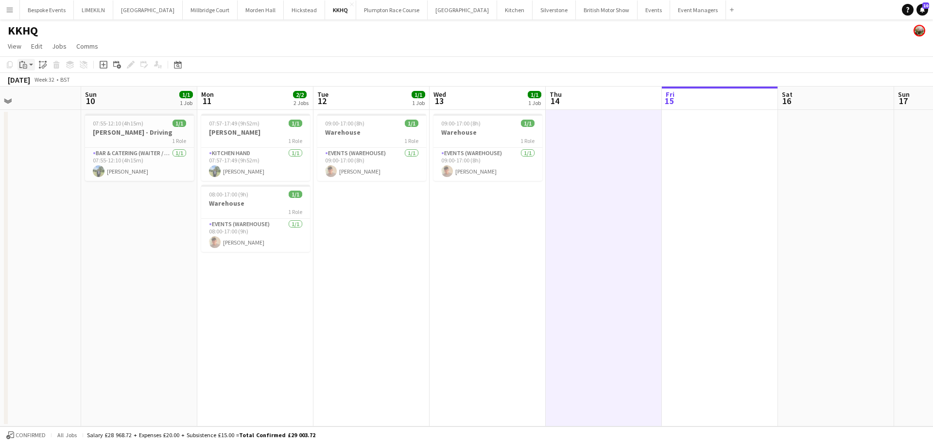
click at [22, 64] on icon "Paste" at bounding box center [23, 65] width 8 height 8
click at [41, 82] on link "Paste Ctrl+V" at bounding box center [71, 83] width 91 height 9
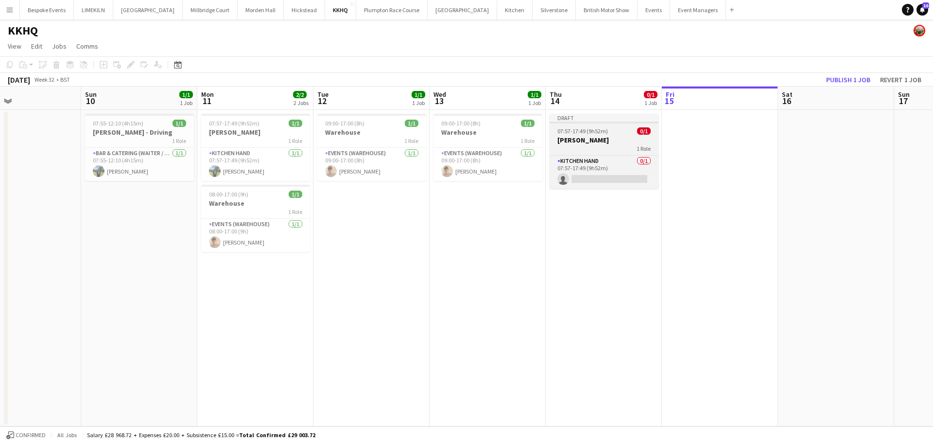
click at [607, 142] on h3 "[PERSON_NAME]" at bounding box center [604, 140] width 109 height 9
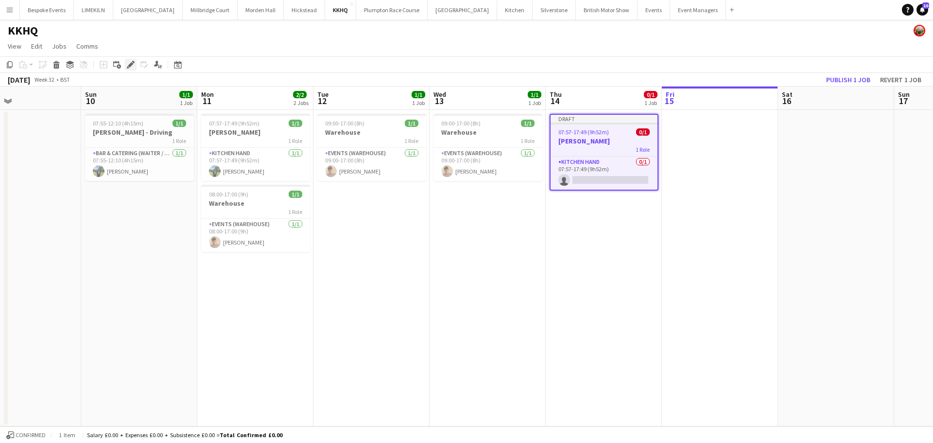
click at [131, 67] on icon "Edit" at bounding box center [131, 65] width 8 height 8
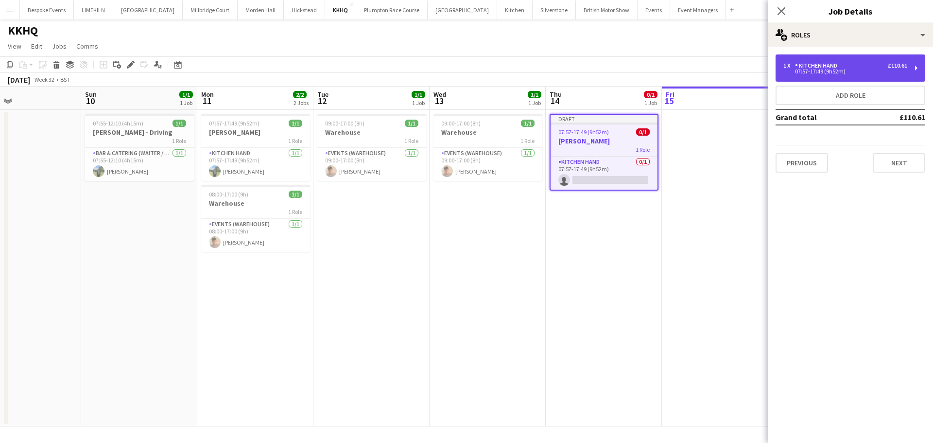
click at [845, 76] on div "1 x Kitchen Hand £110.61 07:57-17:49 (9h52m)" at bounding box center [851, 67] width 150 height 27
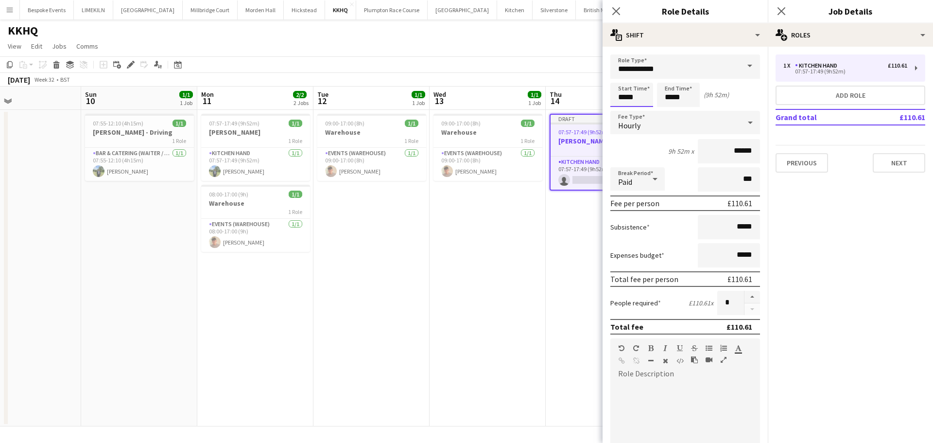
click at [643, 99] on input "*****" at bounding box center [632, 95] width 43 height 24
type input "*****"
click at [683, 101] on input "*****" at bounding box center [678, 95] width 43 height 24
type input "*****"
click at [556, 53] on app-page-menu "View Day view expanded Day view collapsed Month view Date picker Jump to [DATE]…" at bounding box center [466, 47] width 933 height 18
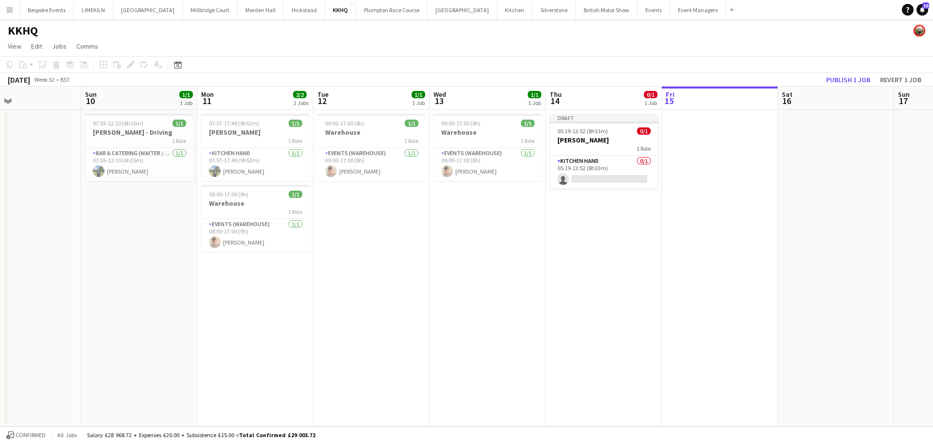
click at [851, 70] on app-toolbar "Copy Paste Paste Ctrl+V Paste with crew Ctrl+Shift+V Paste linked Job [GEOGRAPH…" at bounding box center [466, 64] width 933 height 17
click at [852, 76] on button "Publish 1 job" at bounding box center [849, 79] width 52 height 13
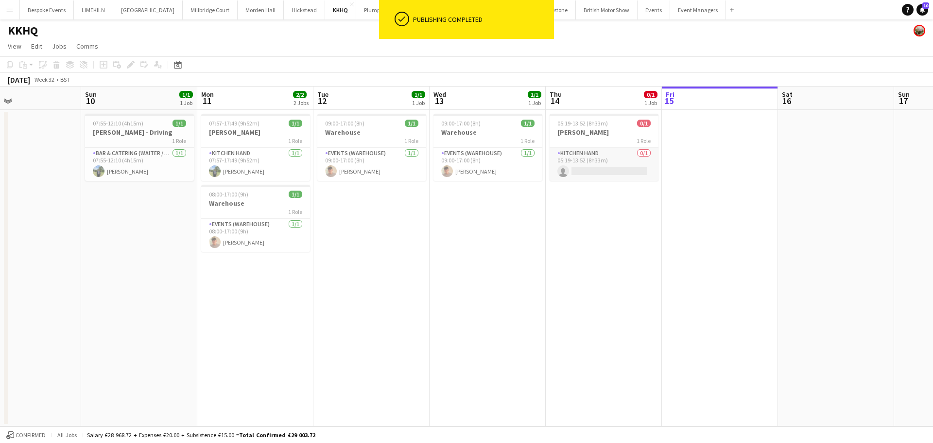
click at [610, 154] on app-card-role "Kitchen Hand 0/1 05:19-13:52 (8h33m) single-neutral-actions" at bounding box center [604, 164] width 109 height 33
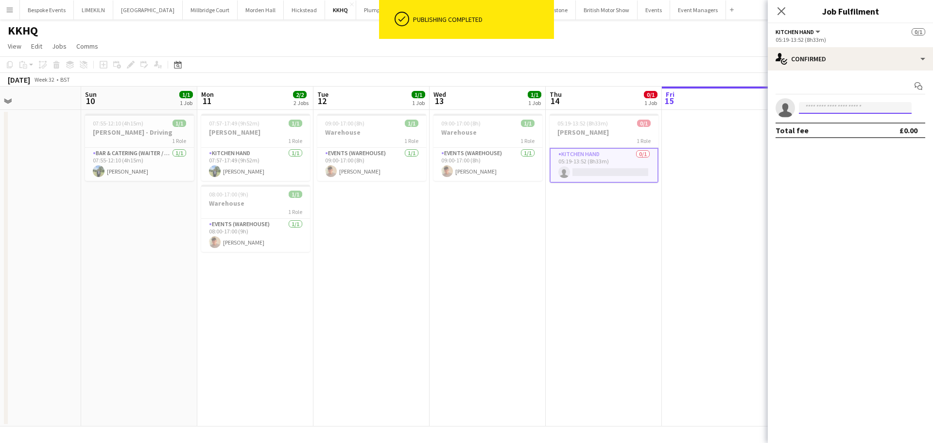
click at [838, 111] on input at bounding box center [855, 108] width 113 height 12
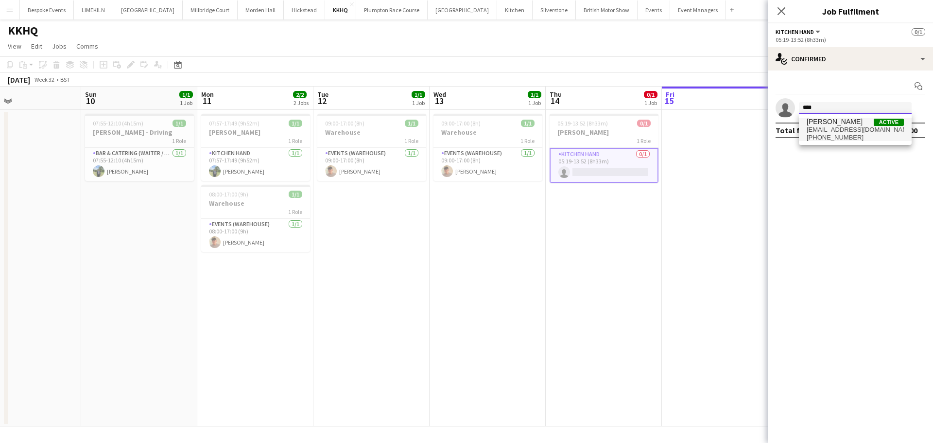
type input "****"
click at [848, 127] on span "[EMAIL_ADDRESS][DOMAIN_NAME]" at bounding box center [855, 130] width 97 height 8
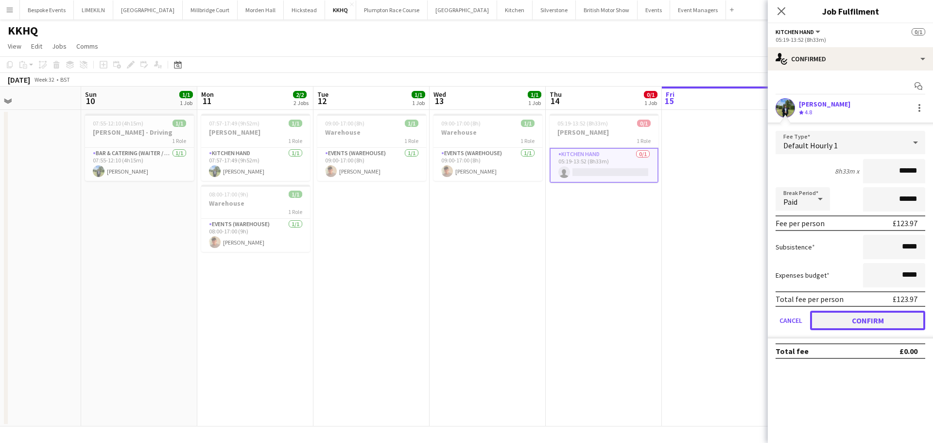
click at [867, 318] on button "Confirm" at bounding box center [867, 320] width 115 height 19
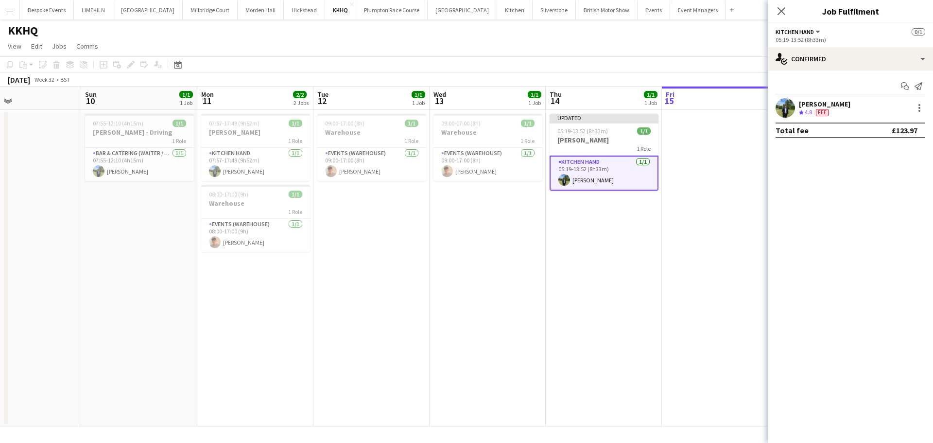
click at [693, 239] on app-date-cell at bounding box center [720, 268] width 116 height 316
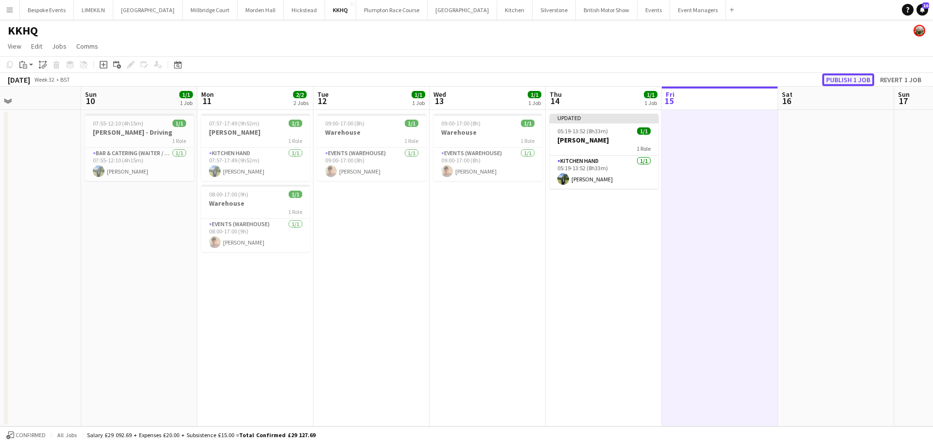
click at [841, 80] on button "Publish 1 job" at bounding box center [849, 79] width 52 height 13
click at [567, 139] on div "1 Role" at bounding box center [604, 141] width 109 height 8
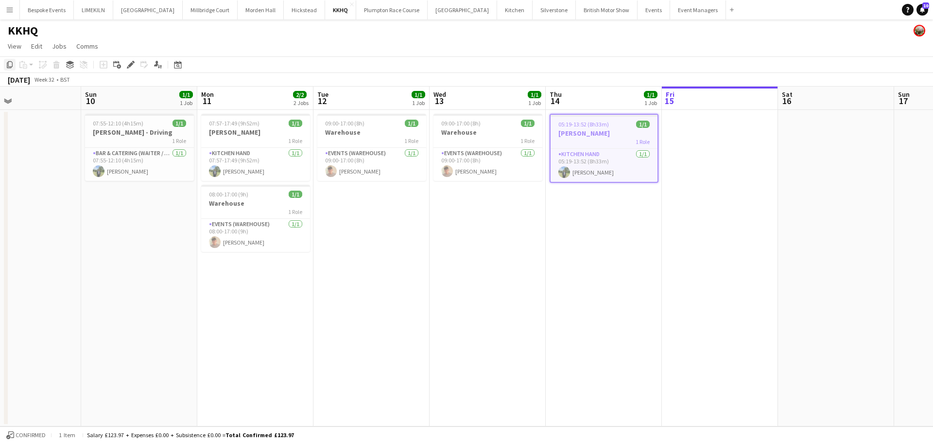
click at [11, 69] on div "Copy" at bounding box center [10, 65] width 12 height 12
click at [706, 152] on app-date-cell at bounding box center [720, 268] width 116 height 316
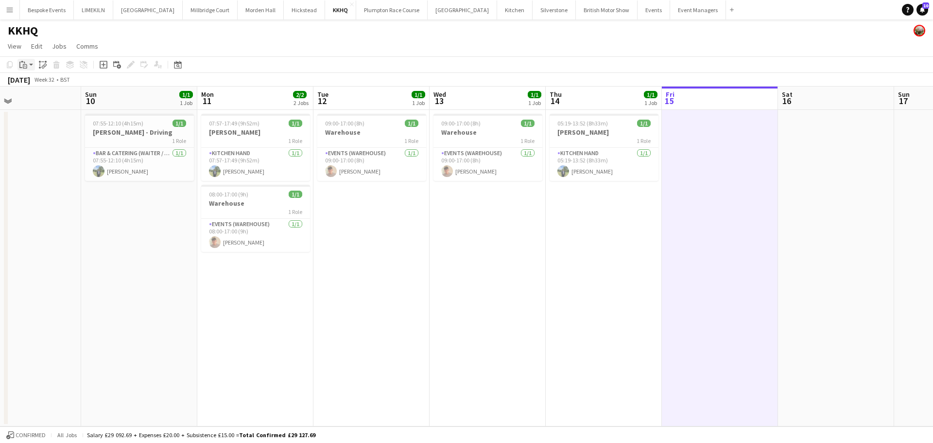
click at [22, 60] on div "Paste" at bounding box center [24, 65] width 12 height 12
click at [35, 85] on link "Paste Ctrl+V" at bounding box center [71, 83] width 91 height 9
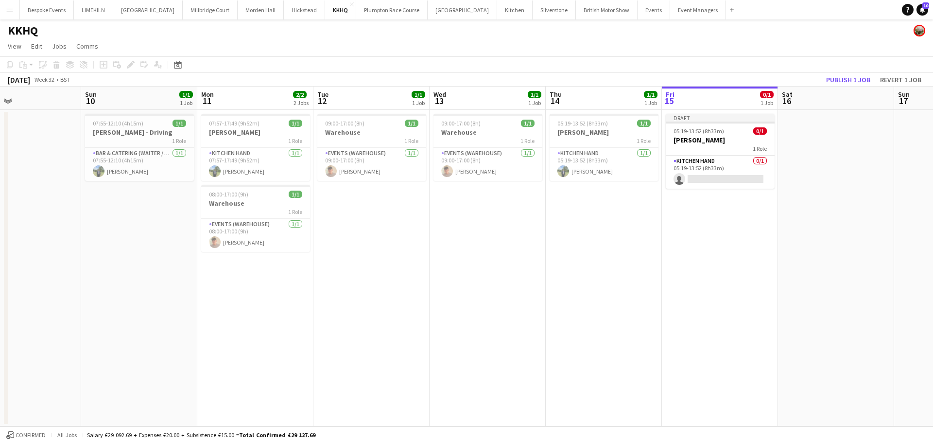
click at [35, 85] on div "[DATE] Week 32 • BST" at bounding box center [39, 80] width 78 height 14
click at [733, 134] on div "05:19-13:52 (8h33m) 0/1" at bounding box center [720, 130] width 109 height 7
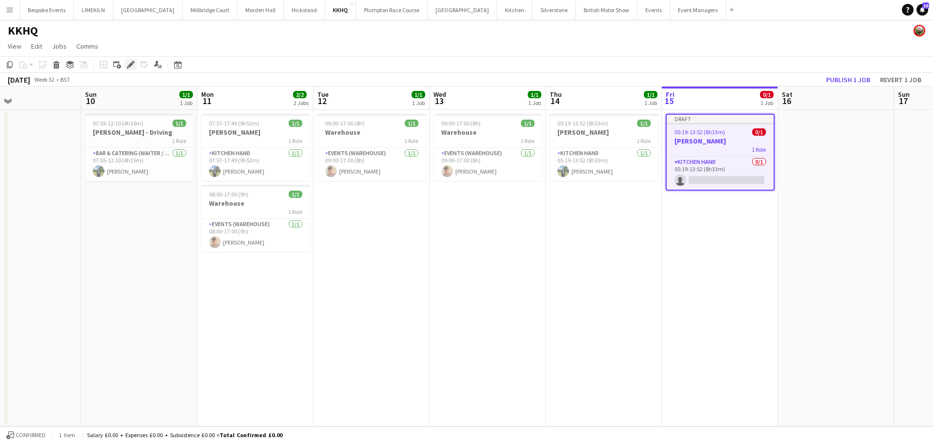
click at [136, 65] on div "Edit" at bounding box center [131, 65] width 12 height 12
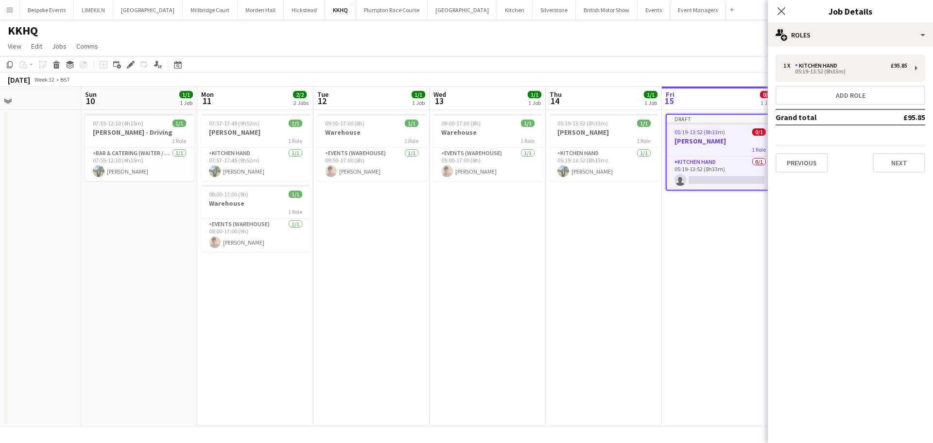
click at [847, 83] on div "1 x Kitchen Hand £95.85 05:19-13:52 (8h33m) Add role Grand total £95.85 Previou…" at bounding box center [850, 113] width 165 height 118
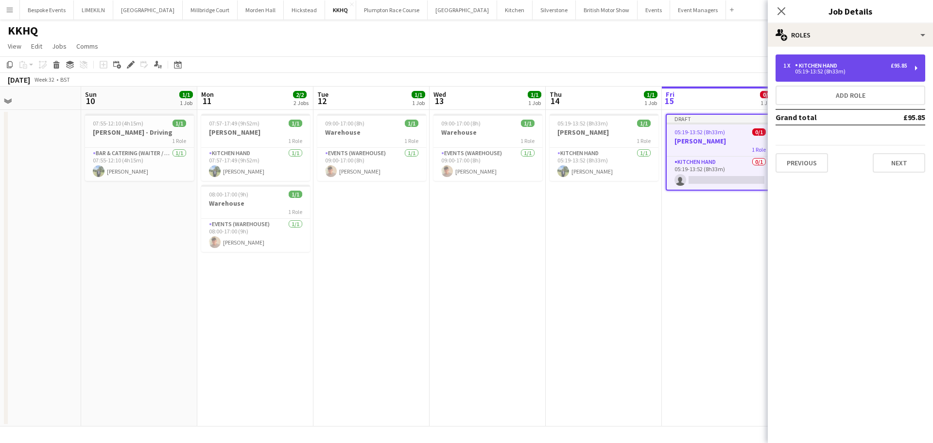
click at [841, 69] on div "05:19-13:52 (8h33m)" at bounding box center [846, 71] width 124 height 5
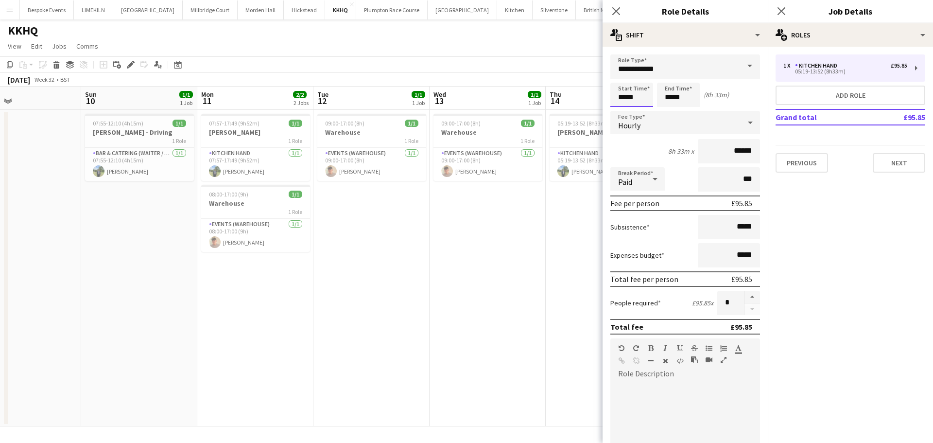
click at [643, 100] on input "*****" at bounding box center [632, 95] width 43 height 24
type input "*****"
click at [691, 96] on input "*****" at bounding box center [678, 95] width 43 height 24
type input "*****"
click at [690, 112] on div at bounding box center [688, 112] width 19 height 10
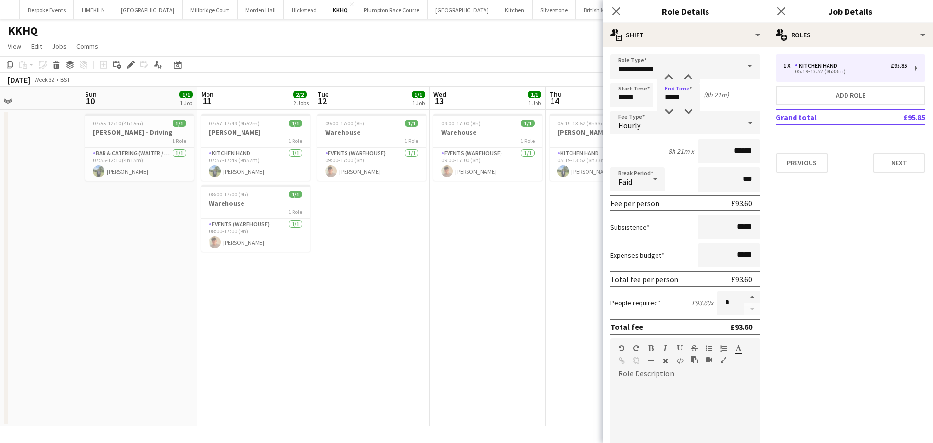
click at [526, 59] on app-toolbar "Copy Paste Paste Ctrl+V Paste with crew Ctrl+Shift+V Paste linked Job [GEOGRAPH…" at bounding box center [466, 64] width 933 height 17
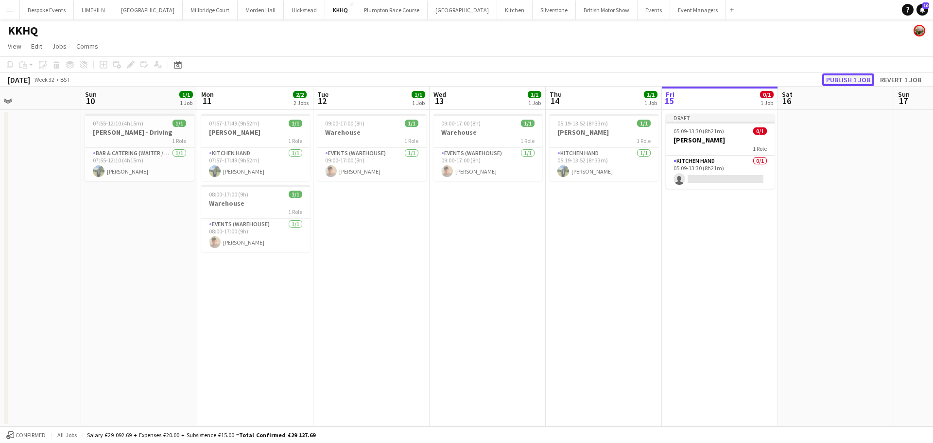
click at [851, 78] on button "Publish 1 job" at bounding box center [849, 79] width 52 height 13
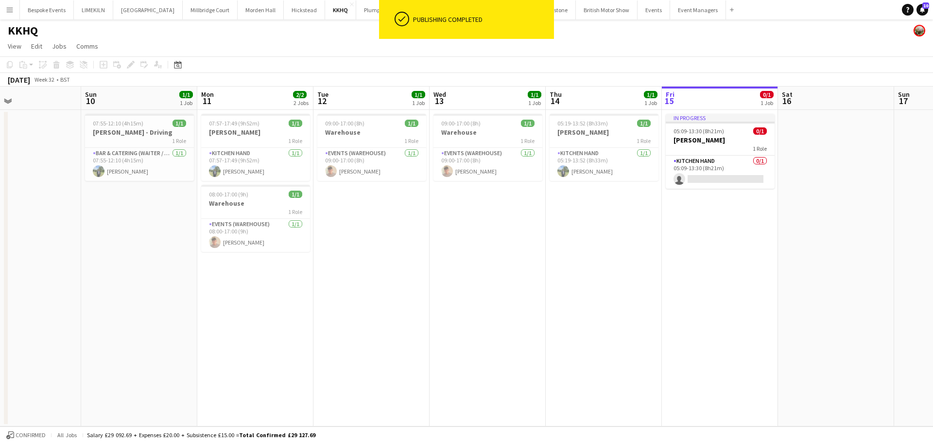
click at [702, 161] on app-card-role "Kitchen Hand 0/1 05:09-13:30 (8h21m) single-neutral-actions" at bounding box center [720, 172] width 109 height 33
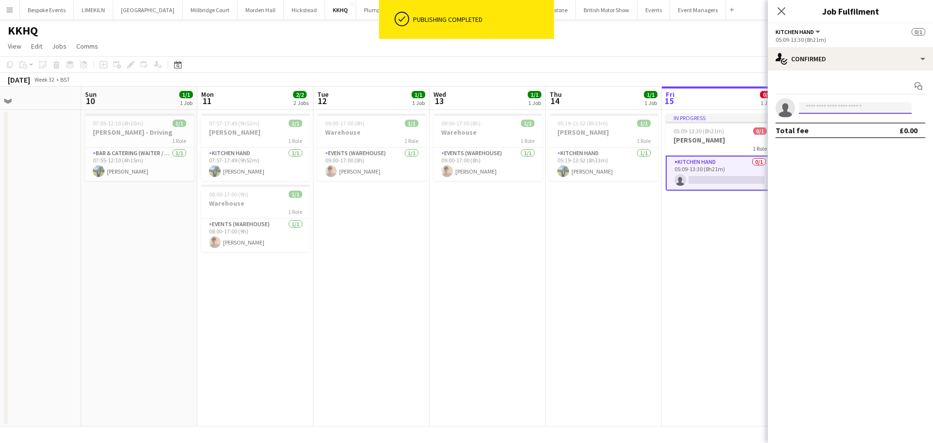
click at [855, 106] on input at bounding box center [855, 108] width 113 height 12
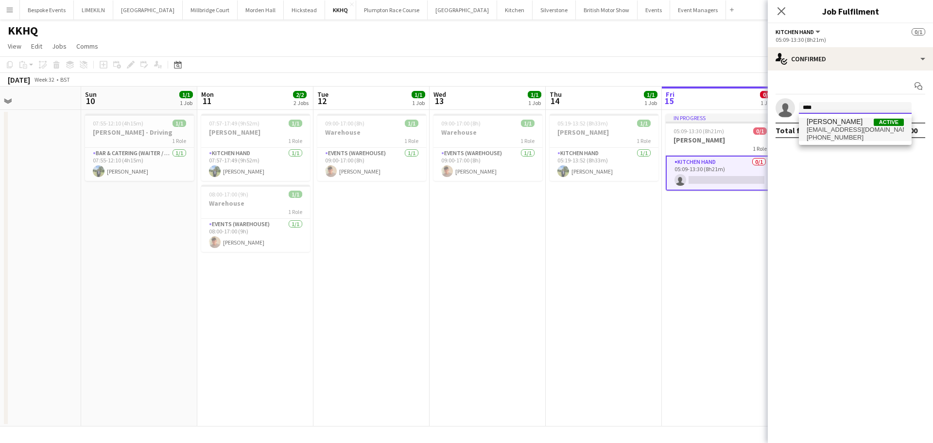
type input "****"
click at [857, 123] on span "[PERSON_NAME] Active" at bounding box center [855, 122] width 97 height 8
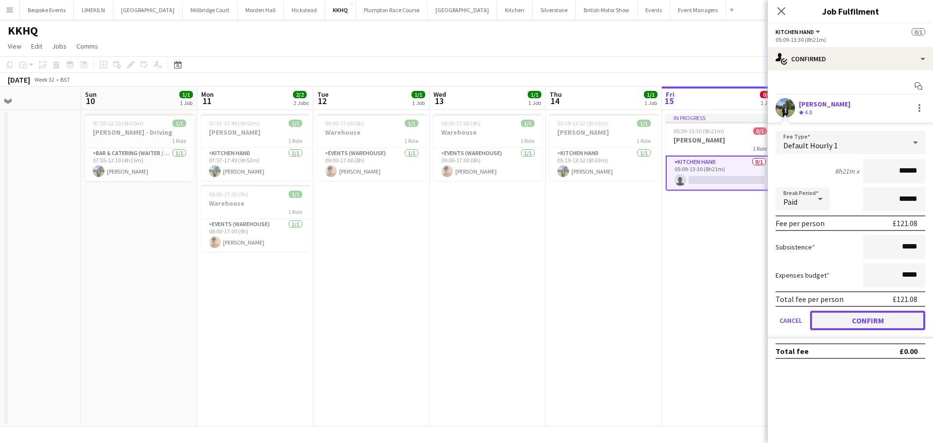
click at [845, 316] on button "Confirm" at bounding box center [867, 320] width 115 height 19
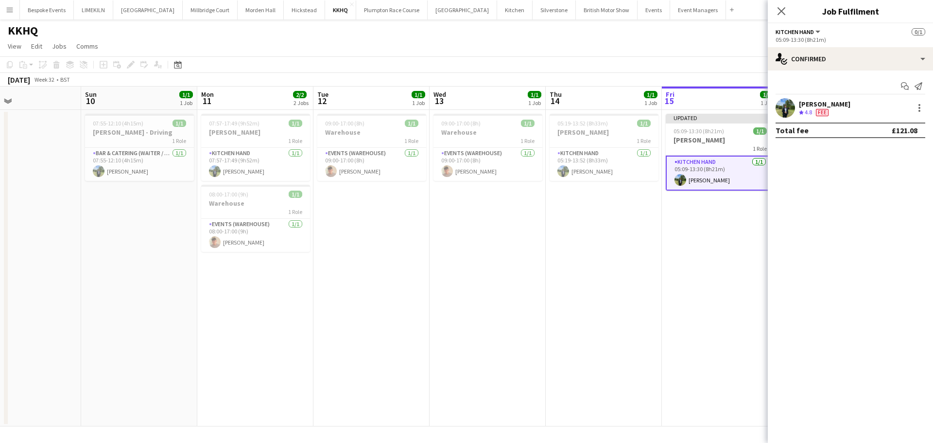
click at [658, 243] on app-date-cell "05:19-13:52 (8h33m) 1/1 [PERSON_NAME] 1 Role Kitchen Hand [DATE] 05:19-13:52 (8…" at bounding box center [604, 268] width 116 height 316
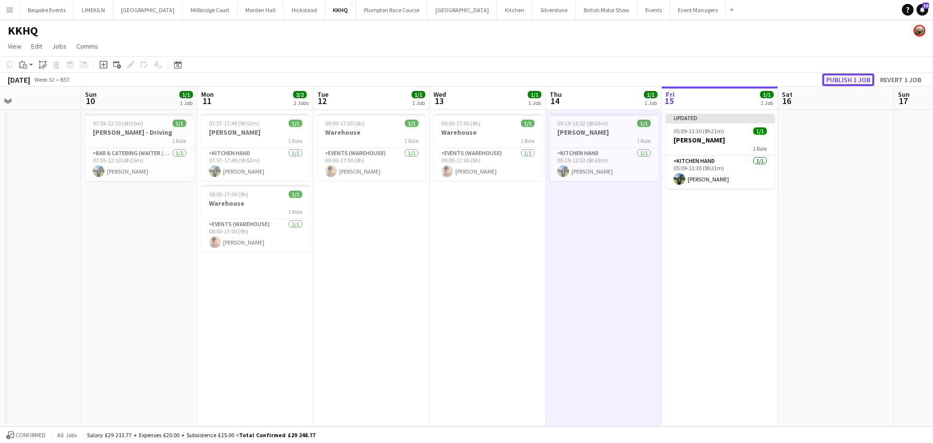
click at [838, 76] on button "Publish 1 job" at bounding box center [849, 79] width 52 height 13
click at [185, 9] on button "[GEOGRAPHIC_DATA]" at bounding box center [210, 9] width 55 height 19
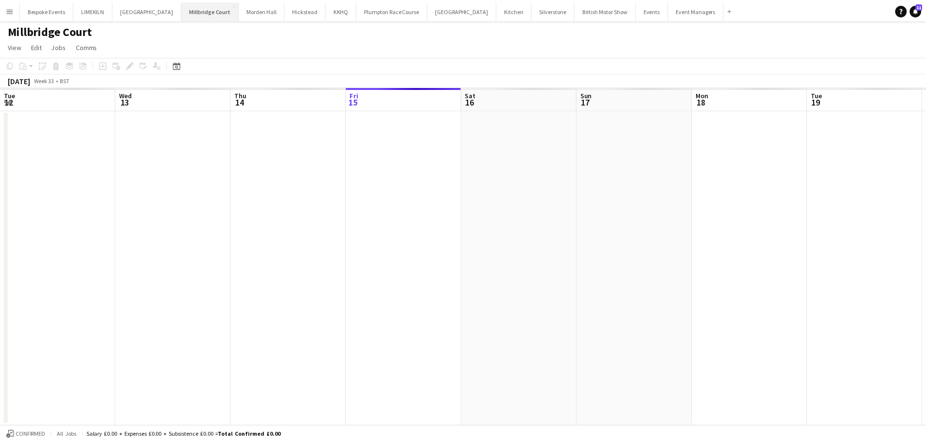
scroll to position [0, 232]
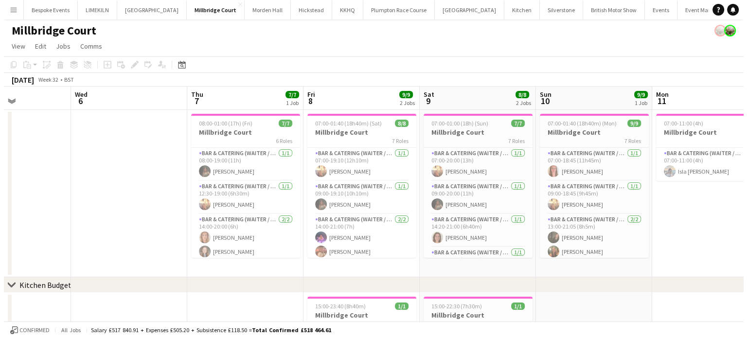
scroll to position [102, 0]
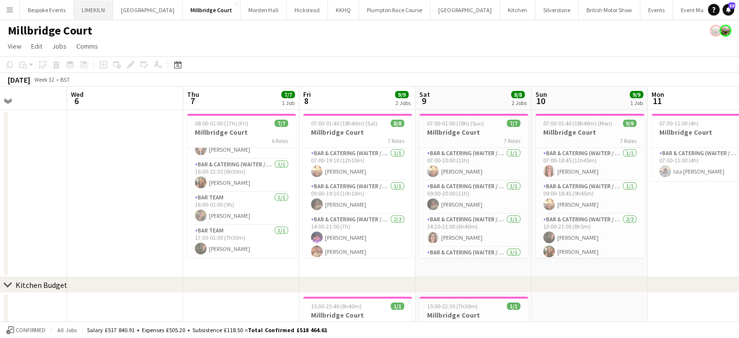
click at [95, 12] on button "LIMEKILN Close" at bounding box center [93, 9] width 39 height 19
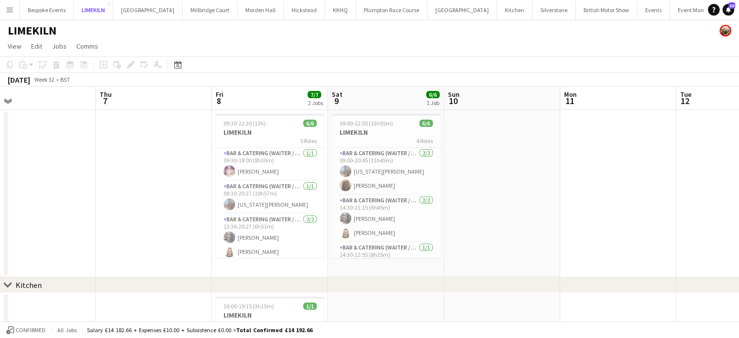
scroll to position [61, 0]
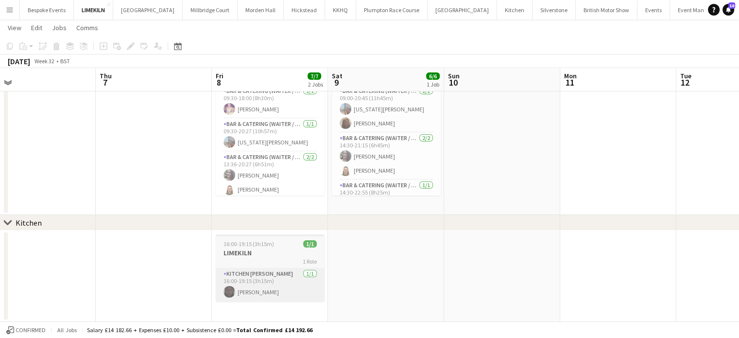
click at [235, 285] on app-card-role "Kitchen Porter 1/1 16:00-19:15 (3h15m) Maguette Seck" at bounding box center [270, 284] width 109 height 33
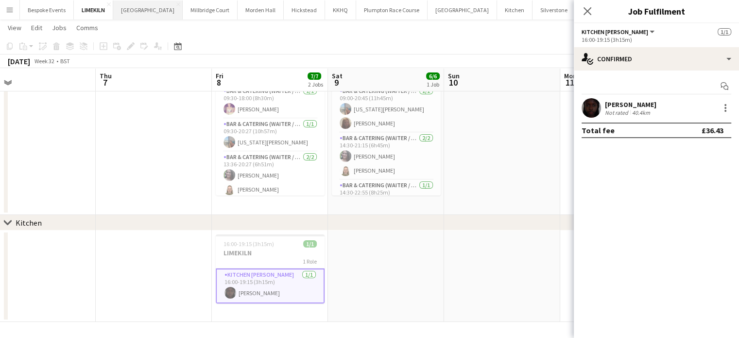
click at [144, 7] on button "[GEOGRAPHIC_DATA] Close" at bounding box center [148, 9] width 70 height 19
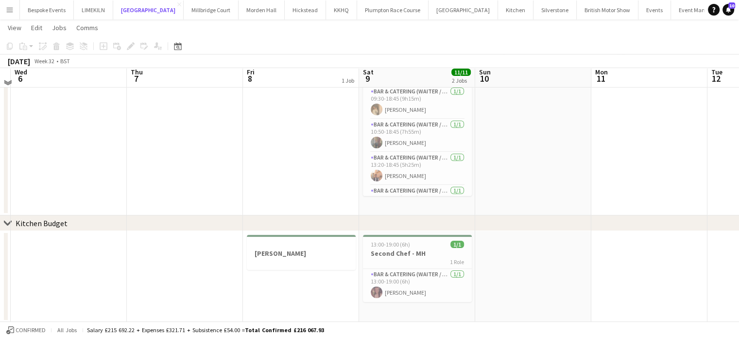
scroll to position [61, 0]
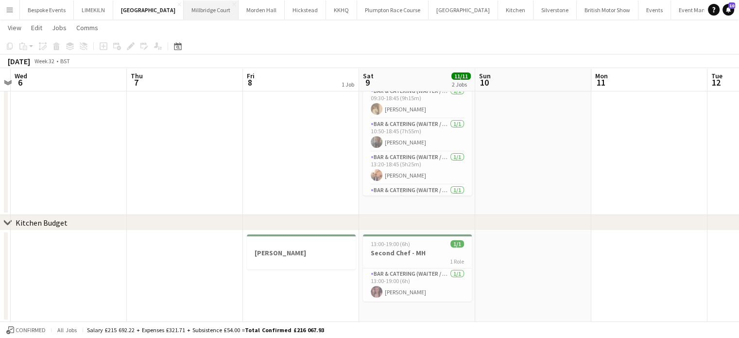
click at [186, 14] on button "[GEOGRAPHIC_DATA]" at bounding box center [211, 9] width 55 height 19
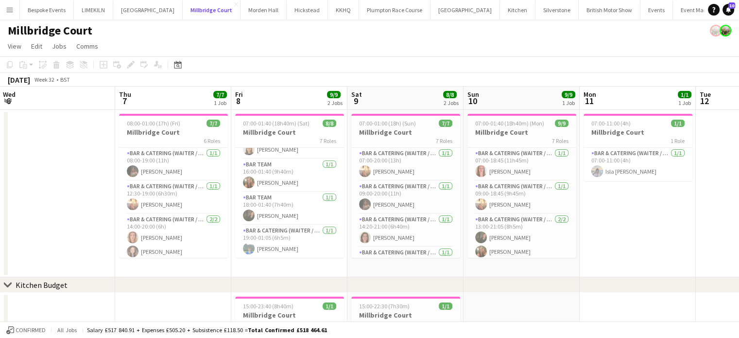
scroll to position [133, 0]
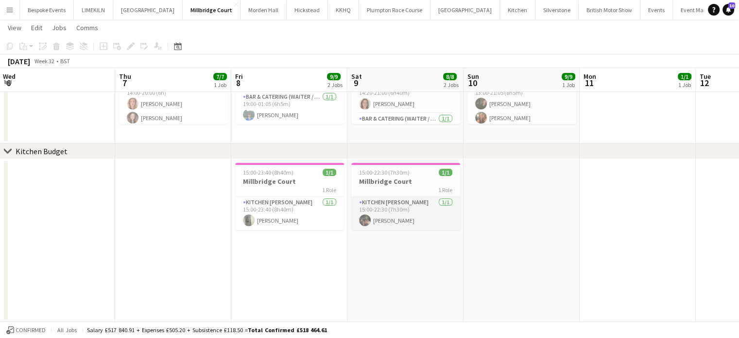
click at [428, 211] on app-card-role "Kitchen Porter 1/1 15:00-22:30 (7h30m) Zachary Hanmer" at bounding box center [405, 213] width 109 height 33
